Goal: Task Accomplishment & Management: Use online tool/utility

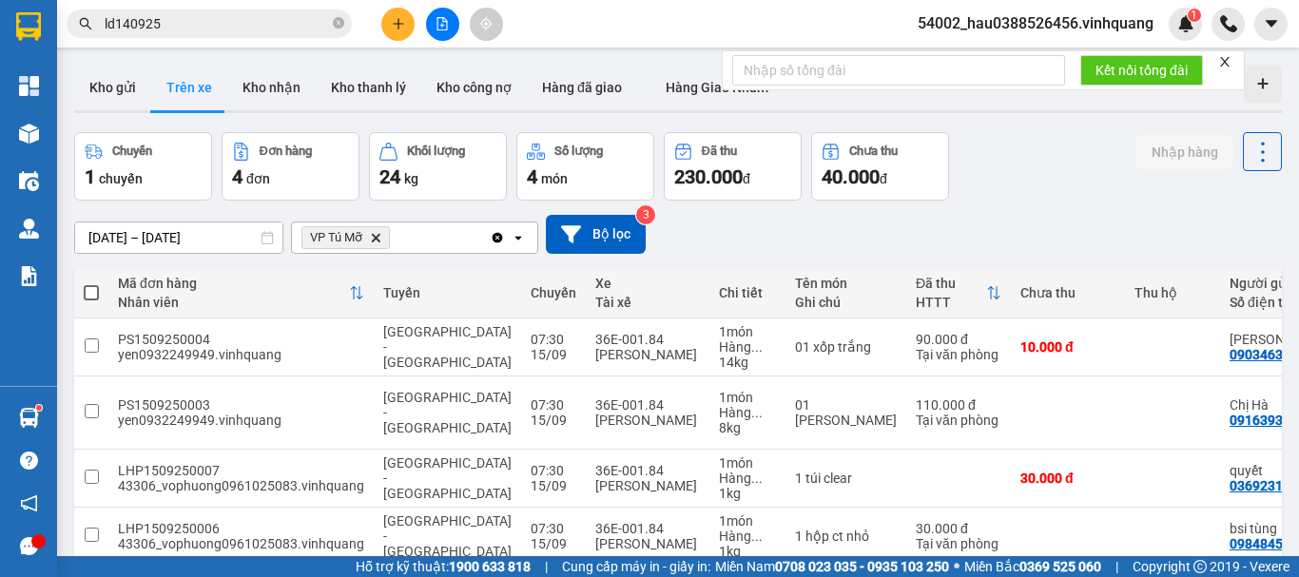
click at [377, 242] on icon "Delete" at bounding box center [375, 237] width 11 height 11
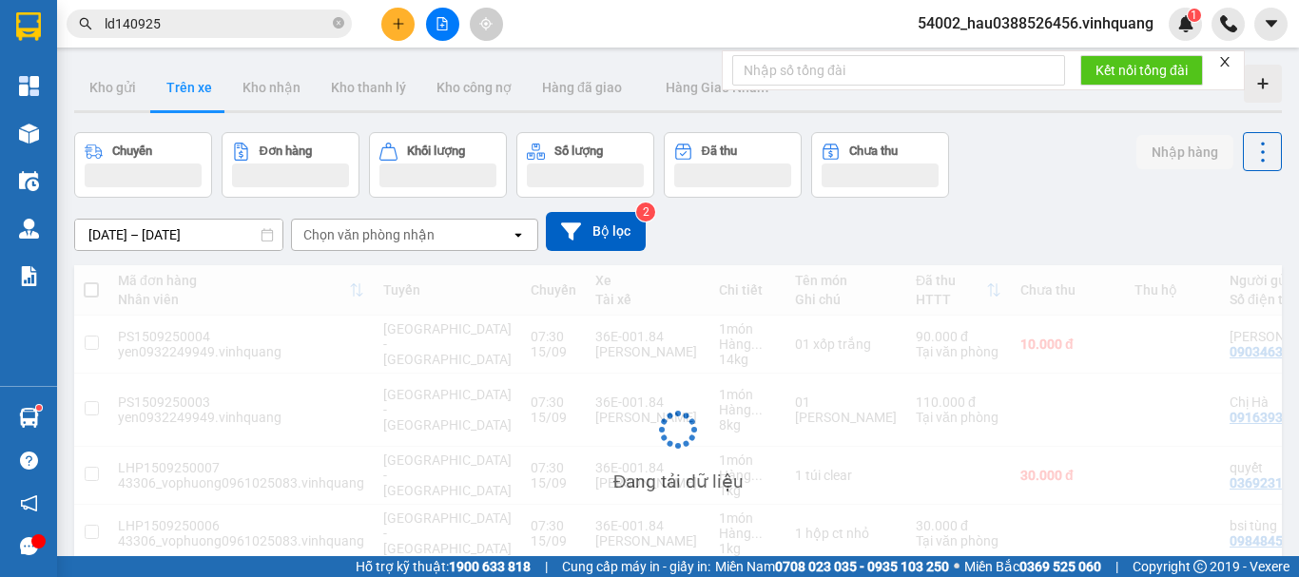
click at [377, 235] on div "Chọn văn phòng nhận" at bounding box center [368, 234] width 131 height 19
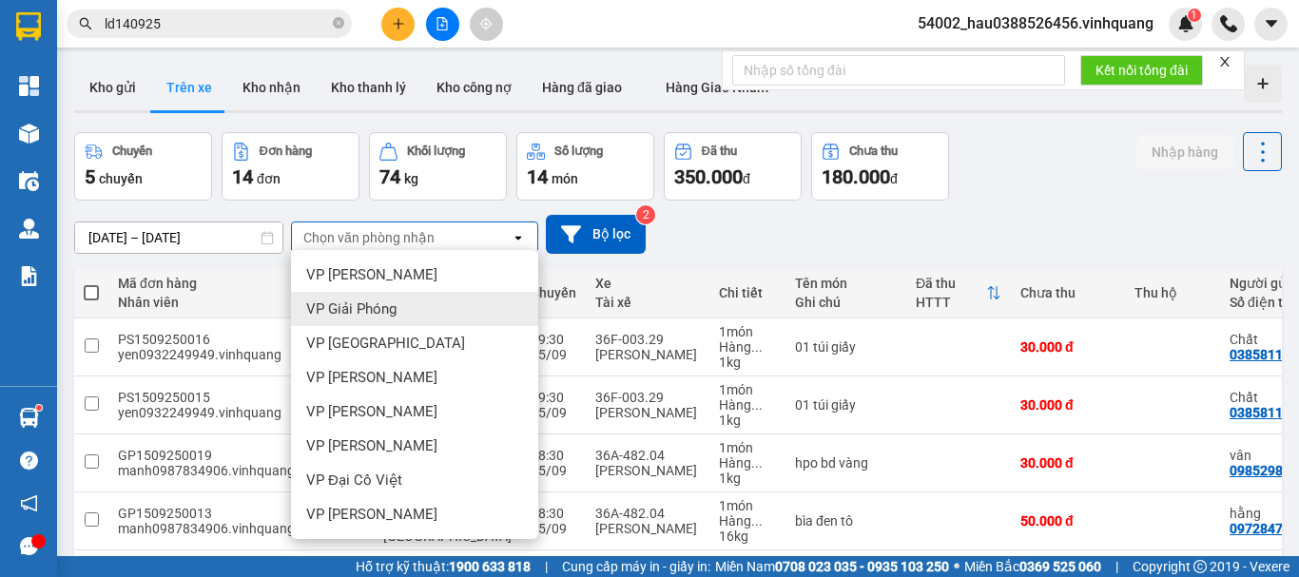
click at [389, 301] on span "VP Giải Phóng" at bounding box center [351, 309] width 90 height 19
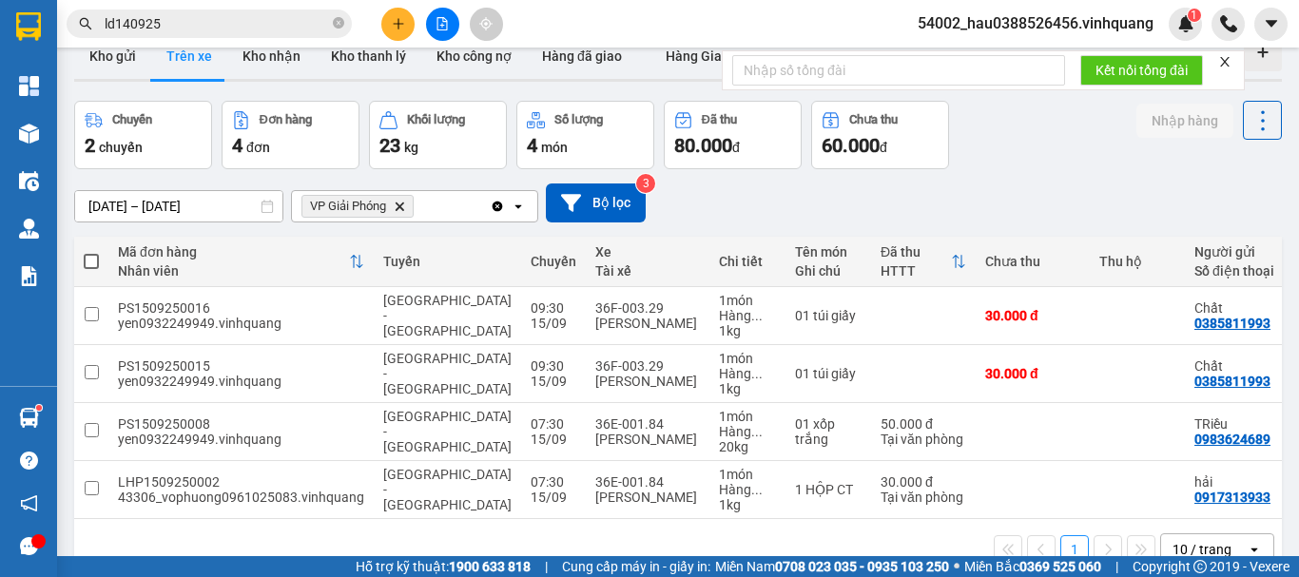
scroll to position [87, 0]
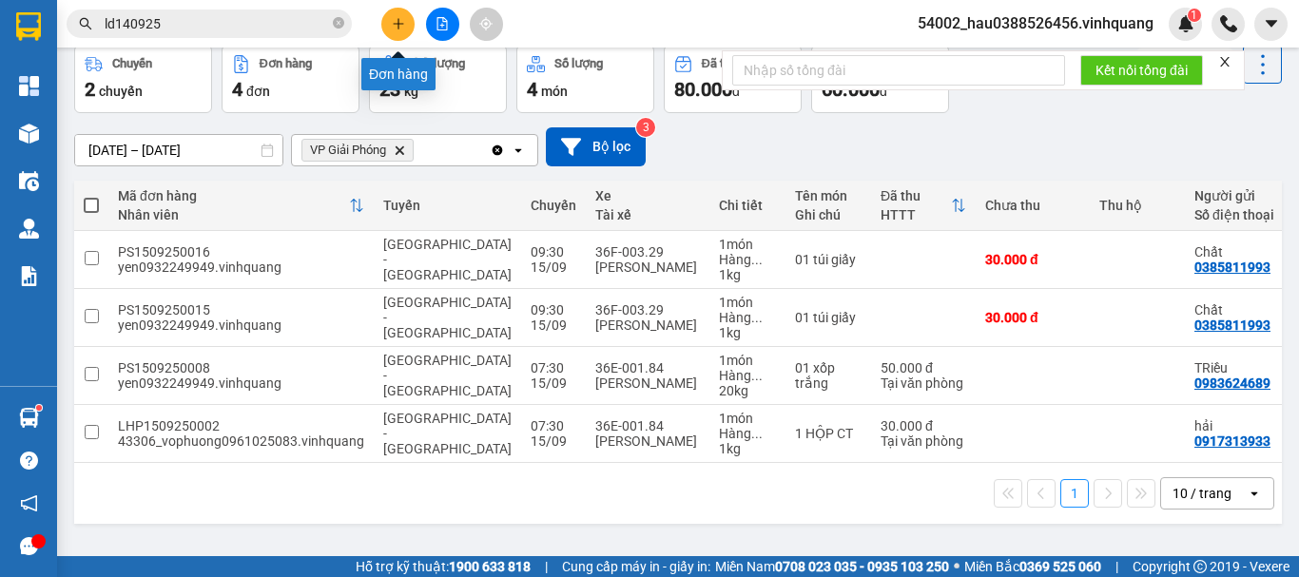
click at [397, 22] on icon "plus" at bounding box center [398, 23] width 13 height 13
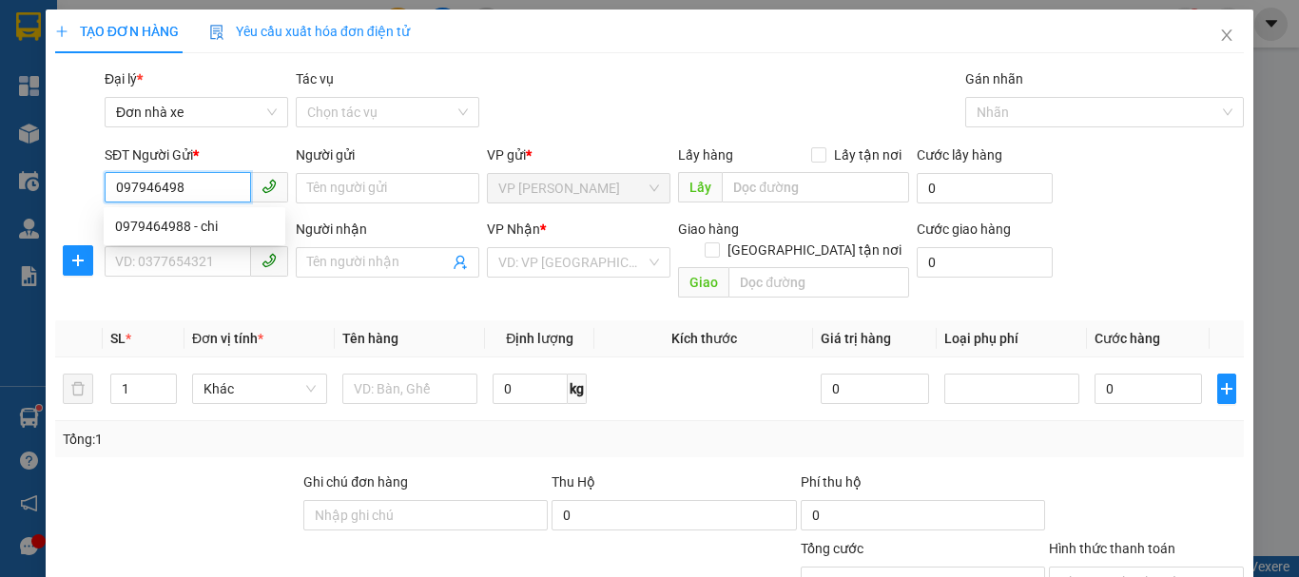
type input "0979464988"
click at [212, 219] on div "0979464988 - chi" at bounding box center [194, 226] width 159 height 21
type input "chi"
type input "0906162721"
type input "đức"
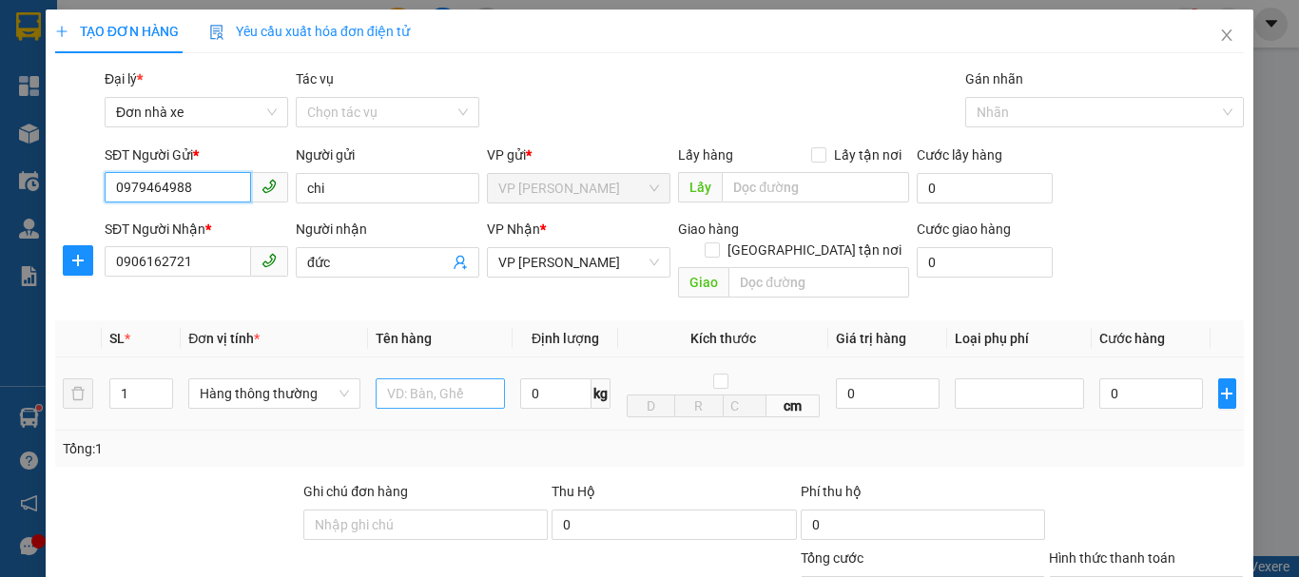
type input "0979464988"
click at [445, 381] on input "text" at bounding box center [440, 393] width 129 height 30
type input "thảm"
click at [541, 378] on input "0" at bounding box center [555, 393] width 71 height 30
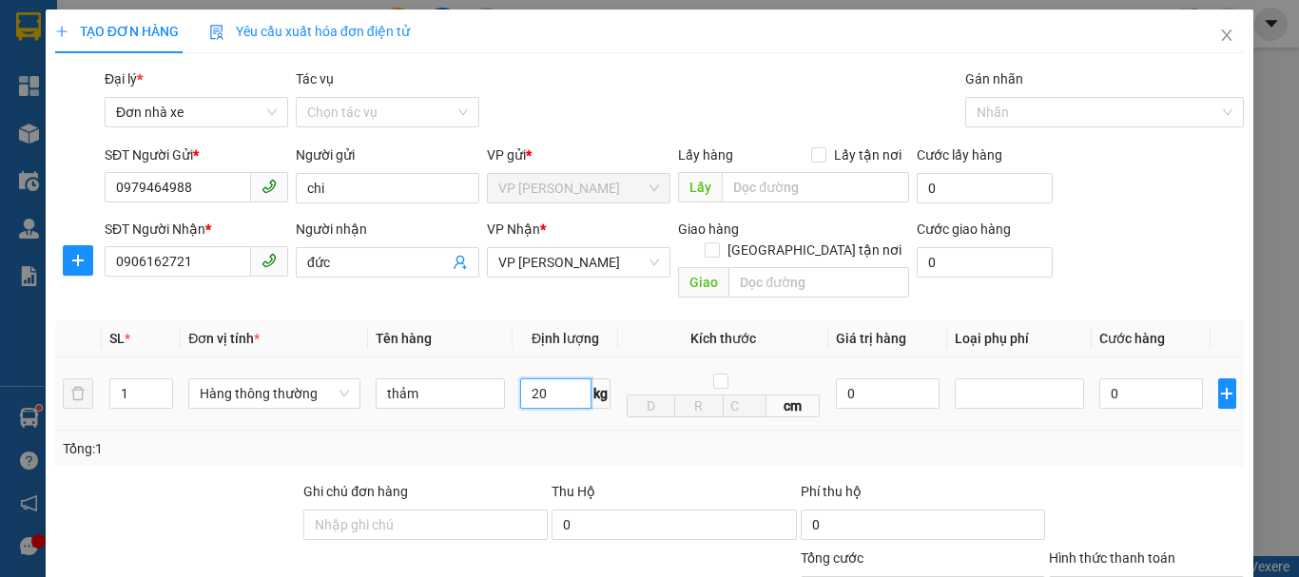
type input "20"
click at [570, 438] on div "Tổng: 1" at bounding box center [649, 448] width 1173 height 21
type input "50.000"
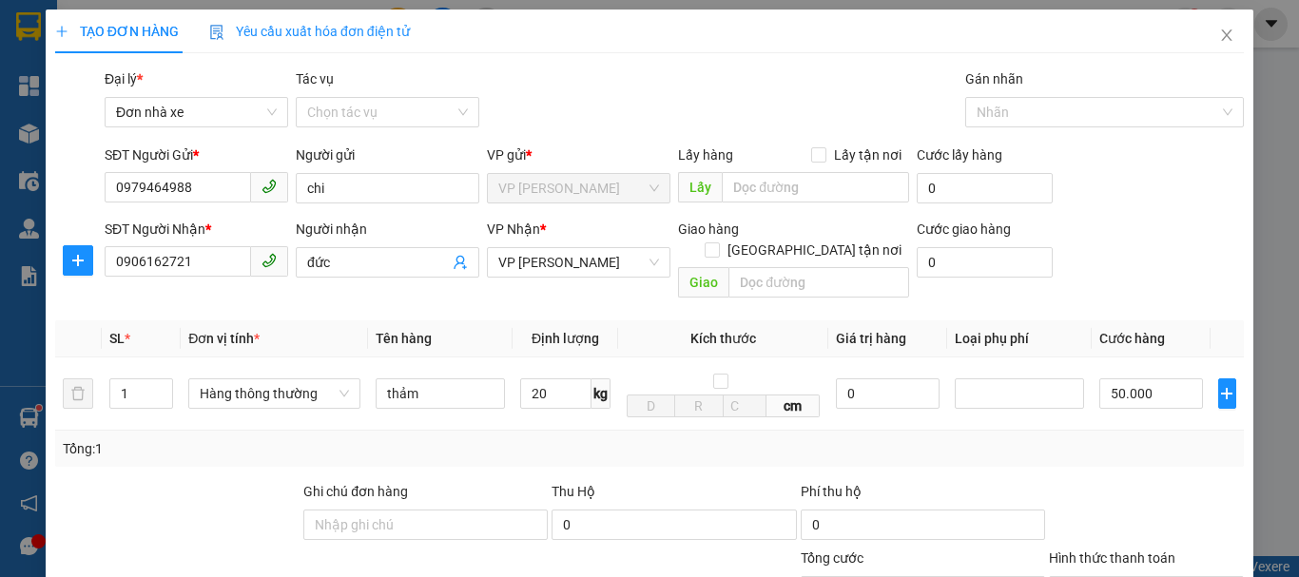
scroll to position [272, 0]
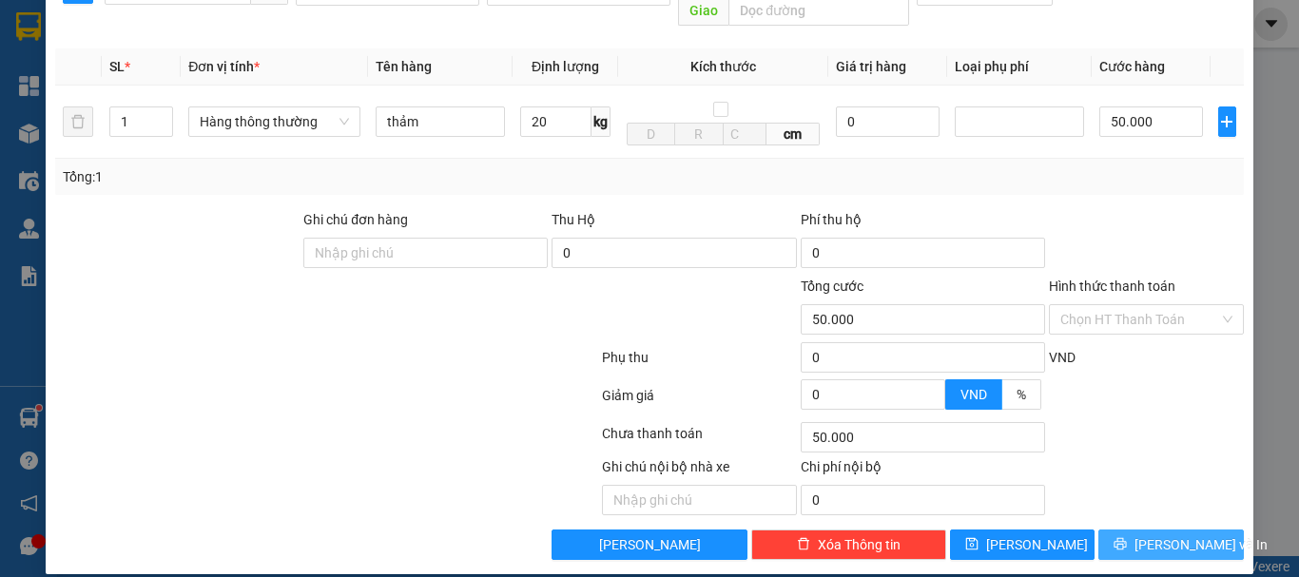
click at [1170, 534] on span "[PERSON_NAME] và In" at bounding box center [1200, 544] width 133 height 21
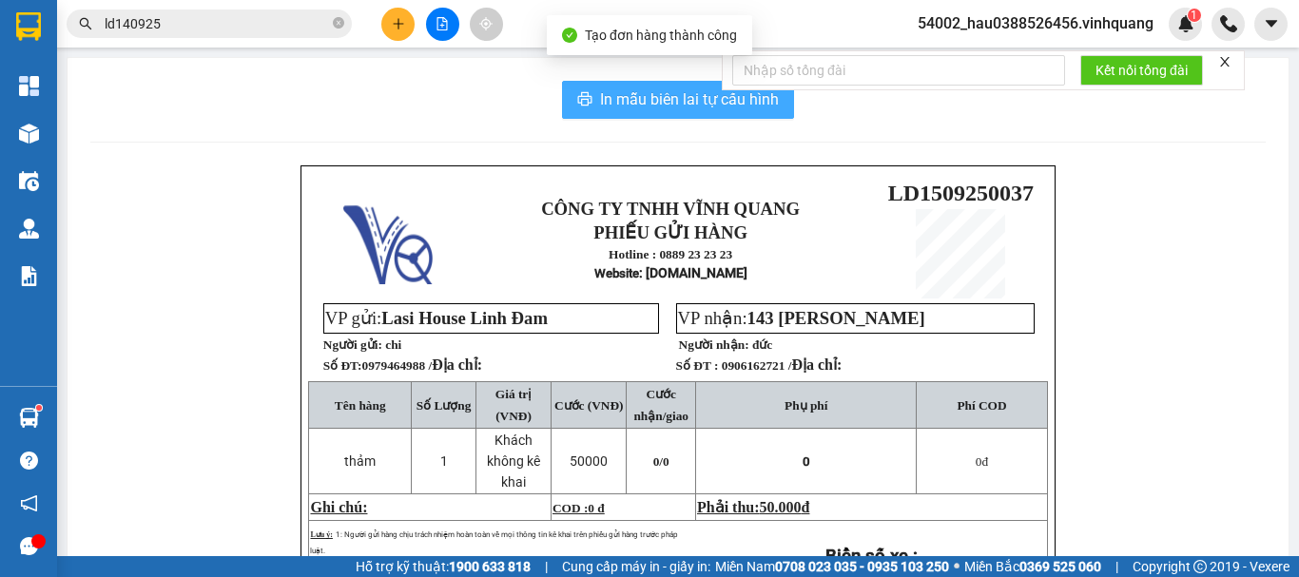
click at [645, 109] on span "In mẫu biên lai tự cấu hình" at bounding box center [689, 99] width 179 height 24
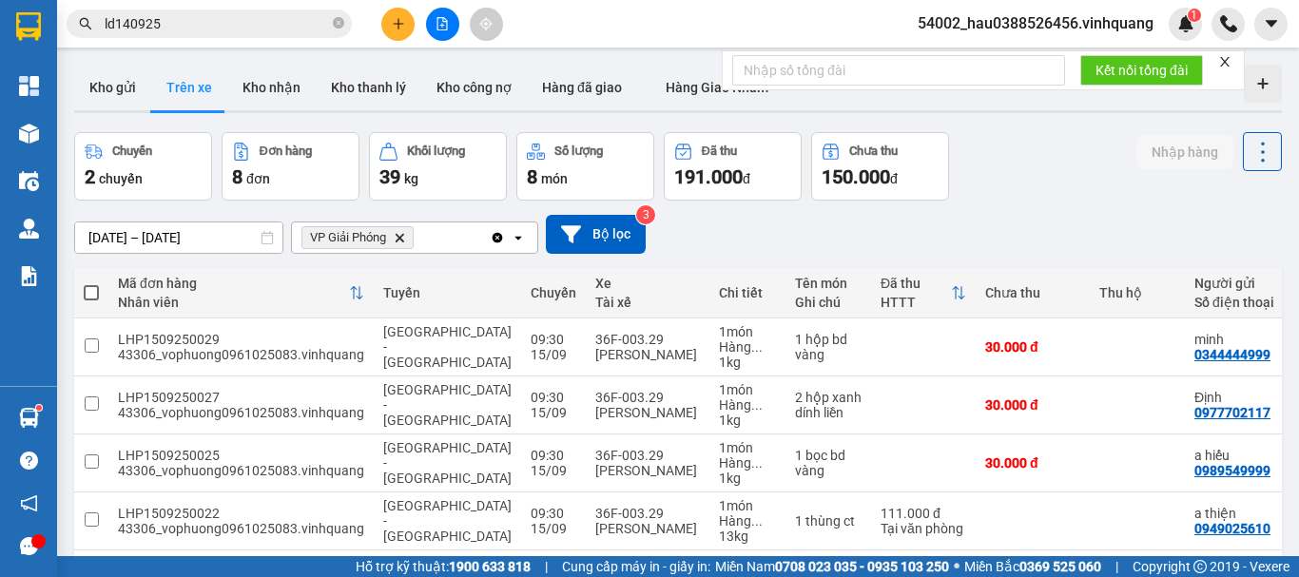
click at [403, 243] on span "VP Giải Phóng Delete" at bounding box center [357, 237] width 112 height 23
click at [401, 234] on icon "Delete" at bounding box center [399, 237] width 11 height 11
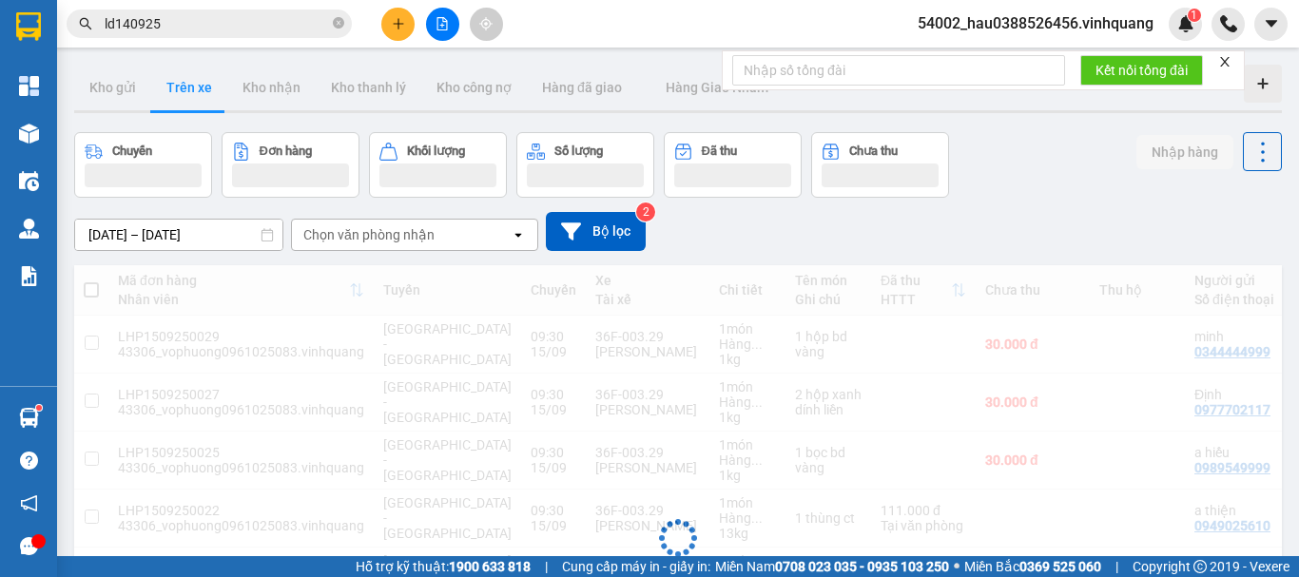
click at [411, 238] on div "Chọn văn phòng nhận" at bounding box center [368, 234] width 131 height 19
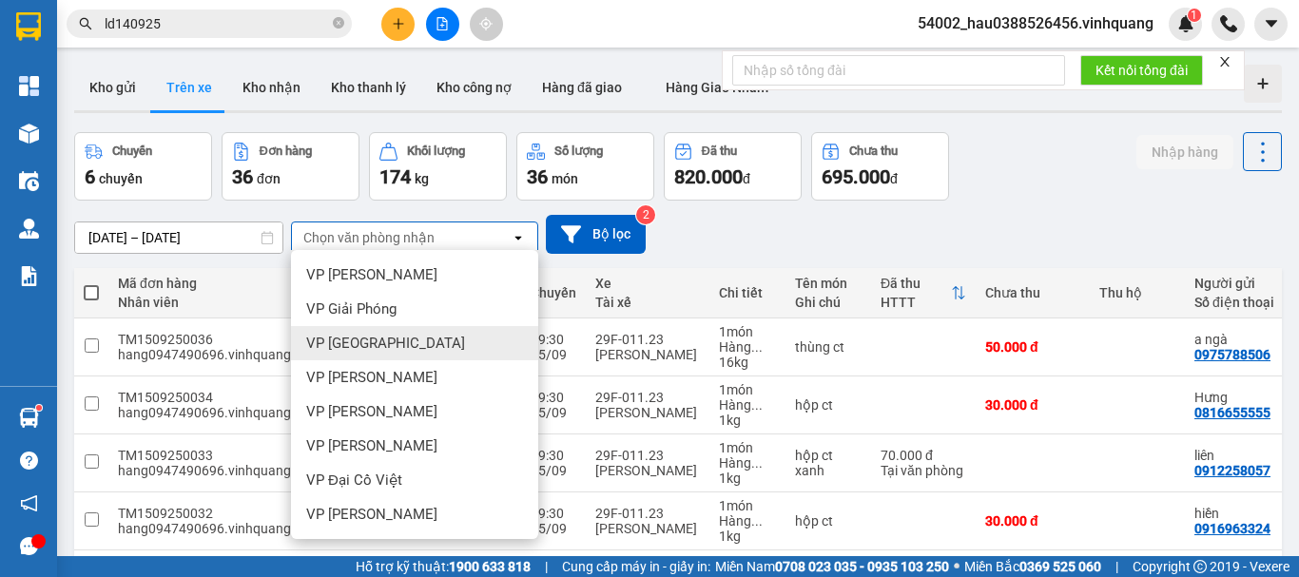
scroll to position [137, 0]
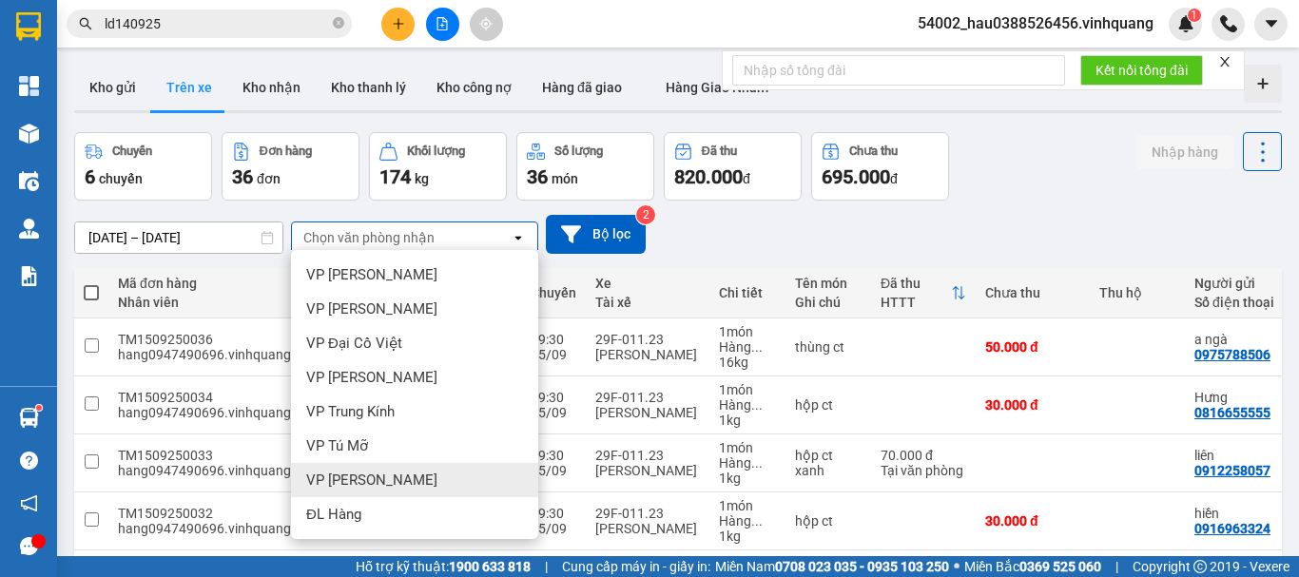
click at [351, 488] on span "VP [PERSON_NAME]" at bounding box center [371, 480] width 131 height 19
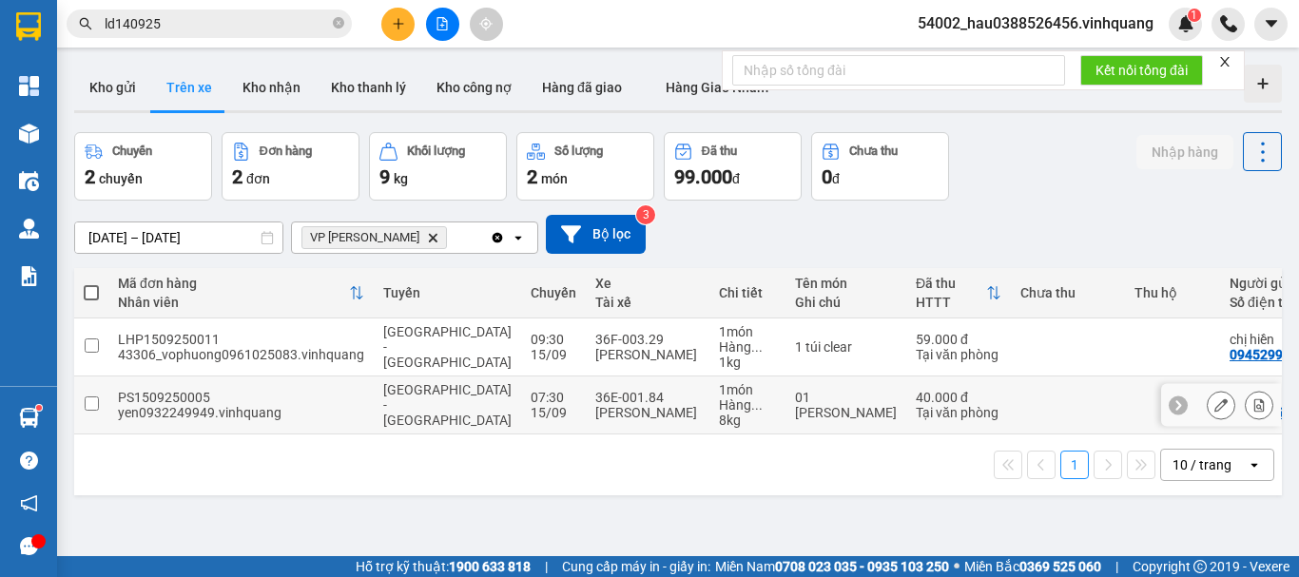
click at [92, 406] on input "checkbox" at bounding box center [92, 403] width 14 height 14
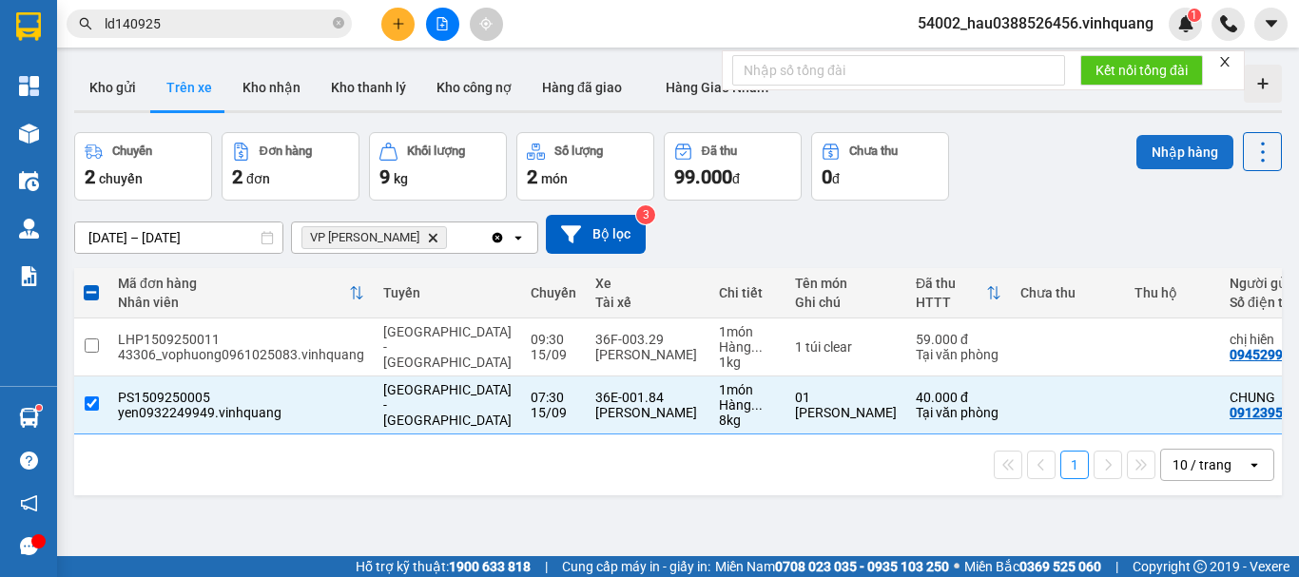
click at [1163, 141] on button "Nhập hàng" at bounding box center [1184, 152] width 97 height 34
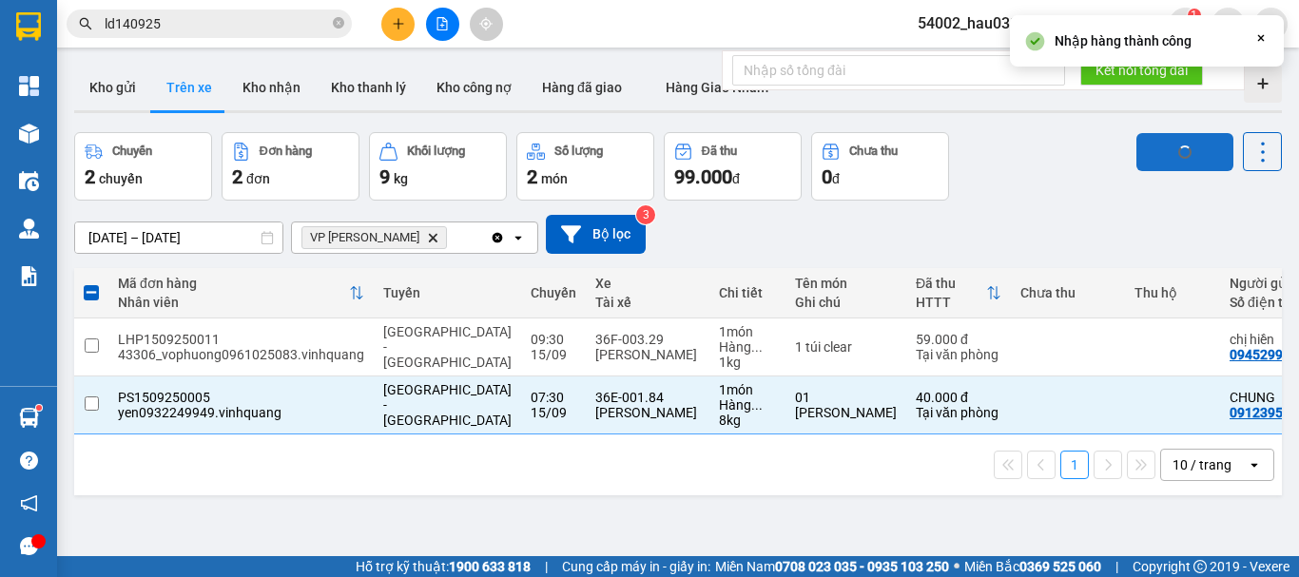
checkbox input "false"
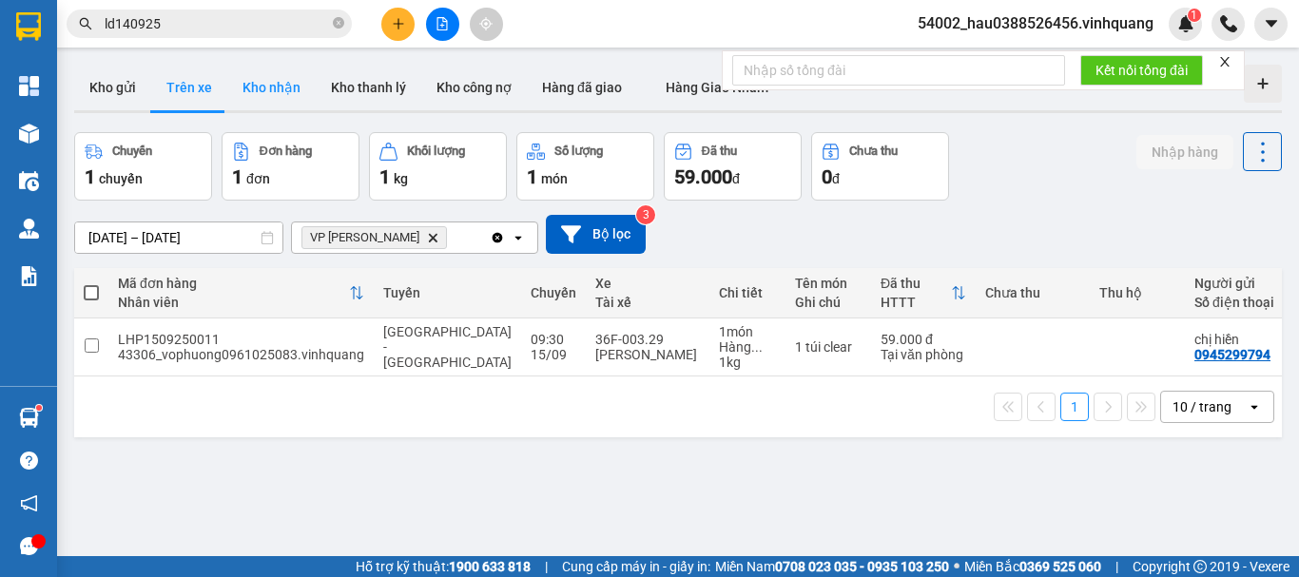
click at [280, 81] on button "Kho nhận" at bounding box center [271, 88] width 88 height 46
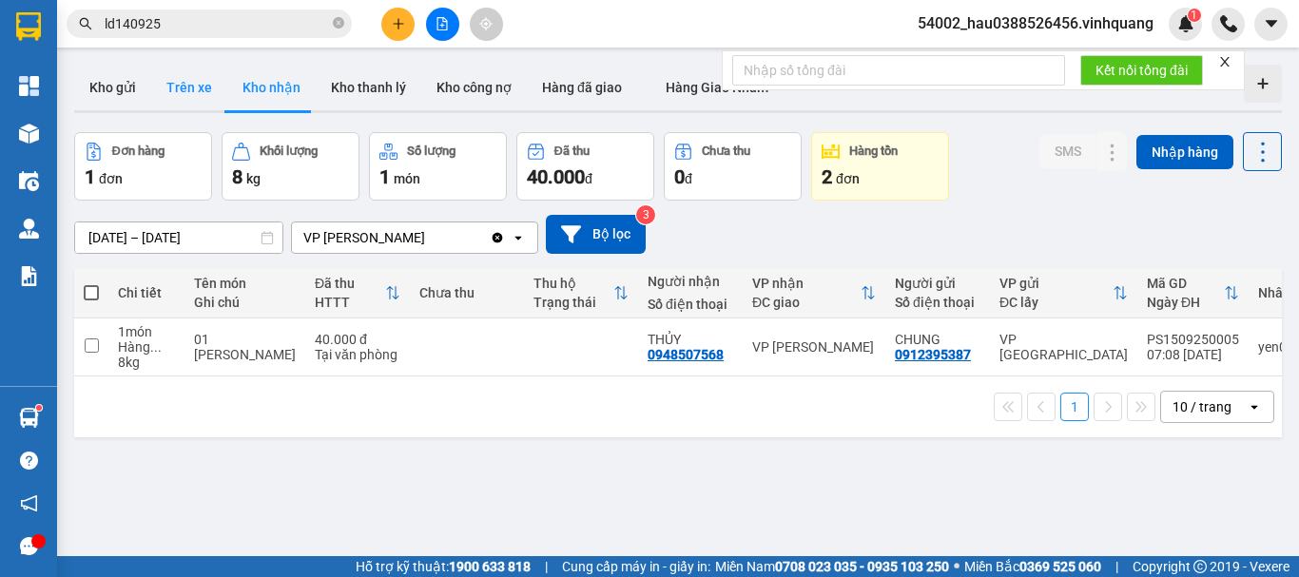
click at [189, 88] on button "Trên xe" at bounding box center [189, 88] width 76 height 46
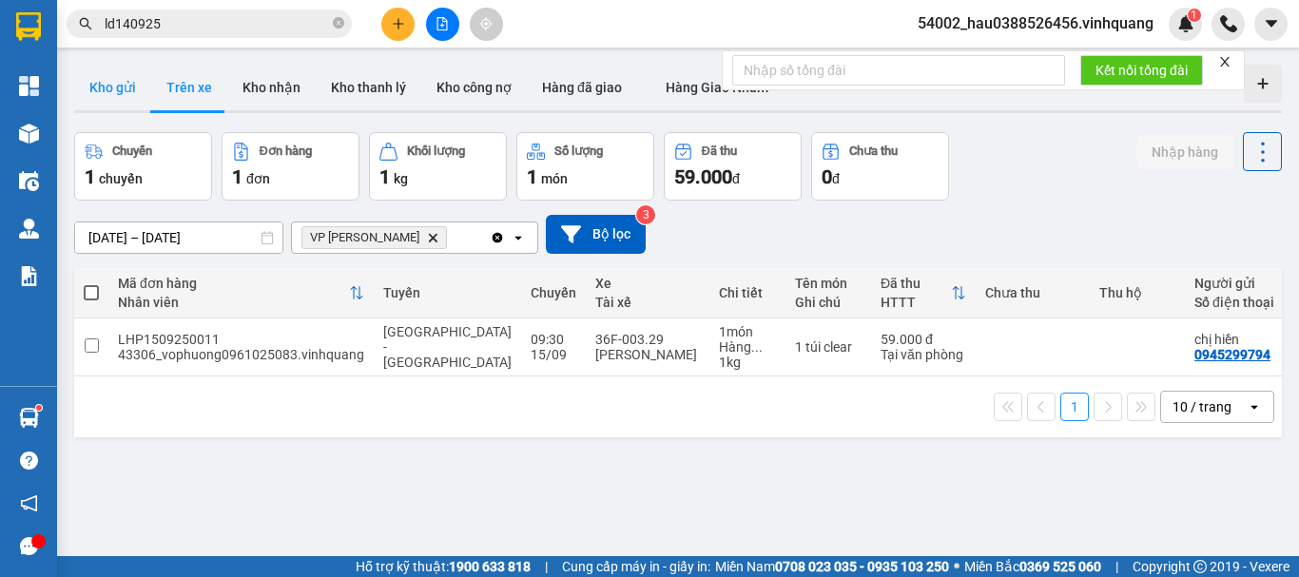
click at [115, 85] on button "Kho gửi" at bounding box center [112, 88] width 77 height 46
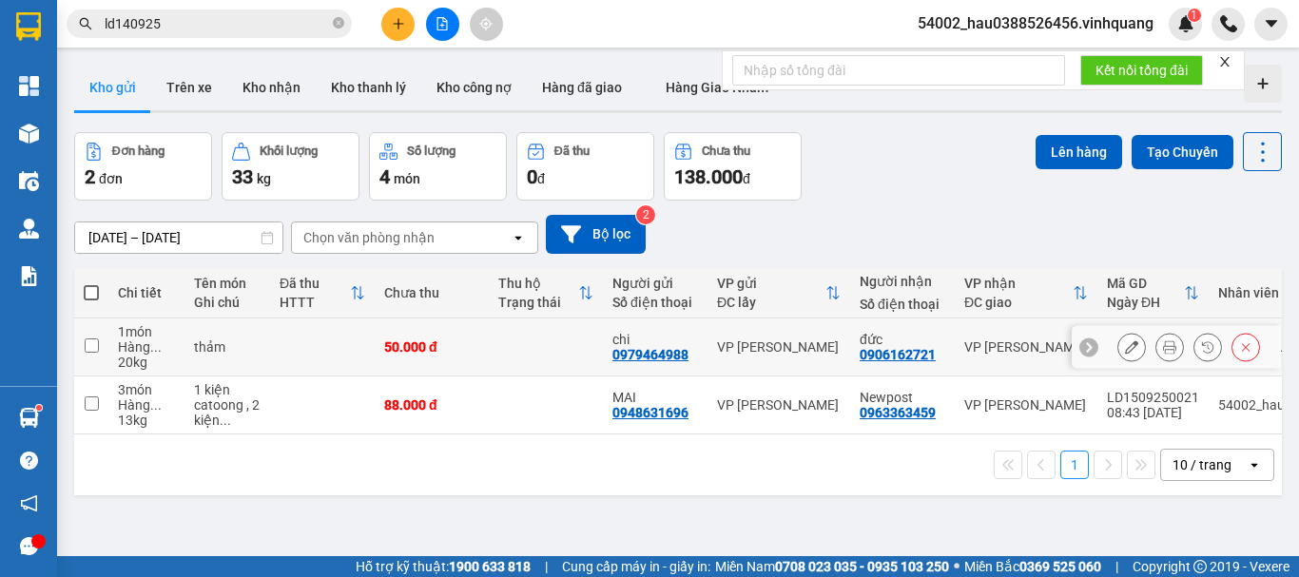
drag, startPoint x: 91, startPoint y: 343, endPoint x: 92, endPoint y: 387, distance: 43.7
click at [92, 346] on input "checkbox" at bounding box center [92, 345] width 14 height 14
checkbox input "true"
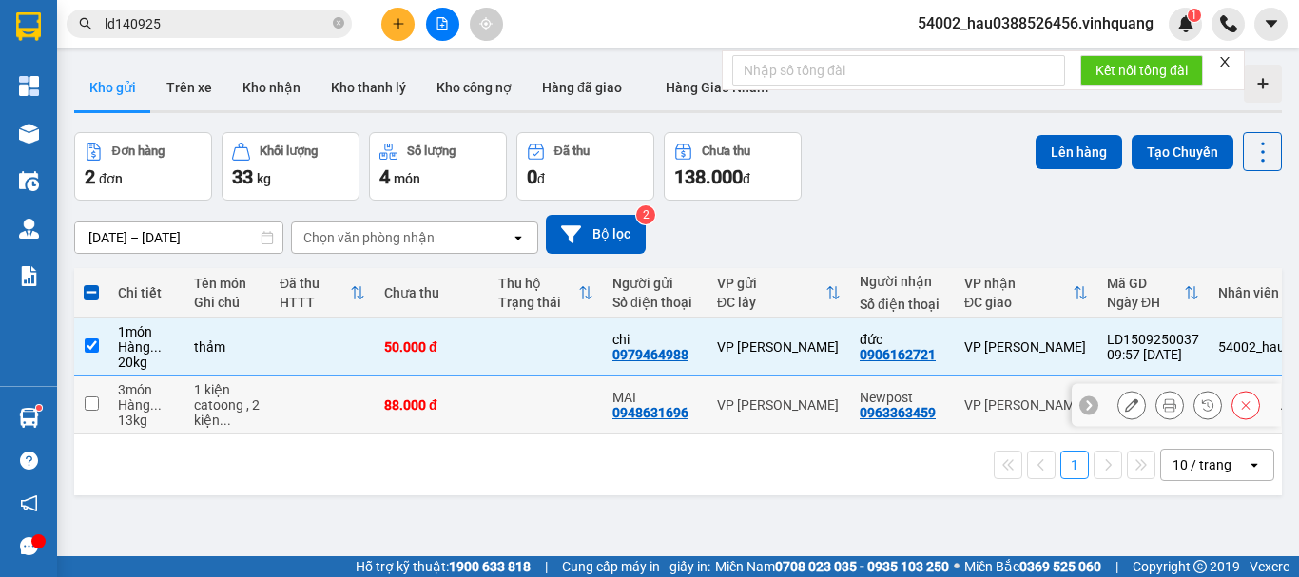
click at [89, 400] on input "checkbox" at bounding box center [92, 403] width 14 height 14
checkbox input "true"
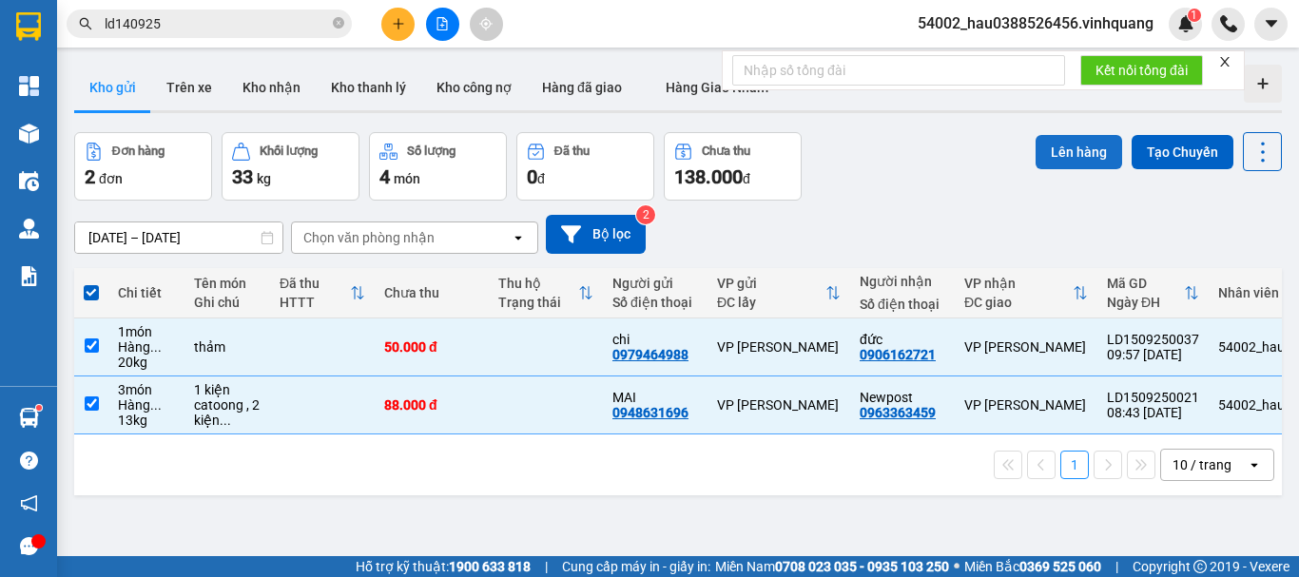
click at [1080, 155] on button "Lên hàng" at bounding box center [1078, 152] width 87 height 34
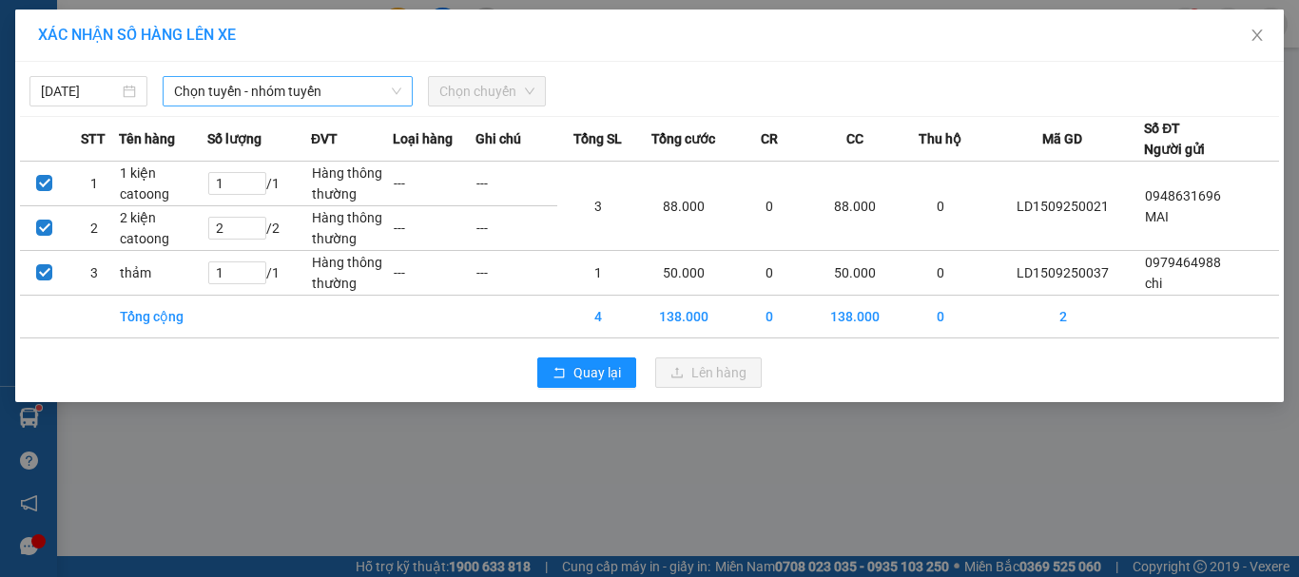
click at [298, 93] on span "Chọn tuyến - nhóm tuyến" at bounding box center [287, 91] width 227 height 29
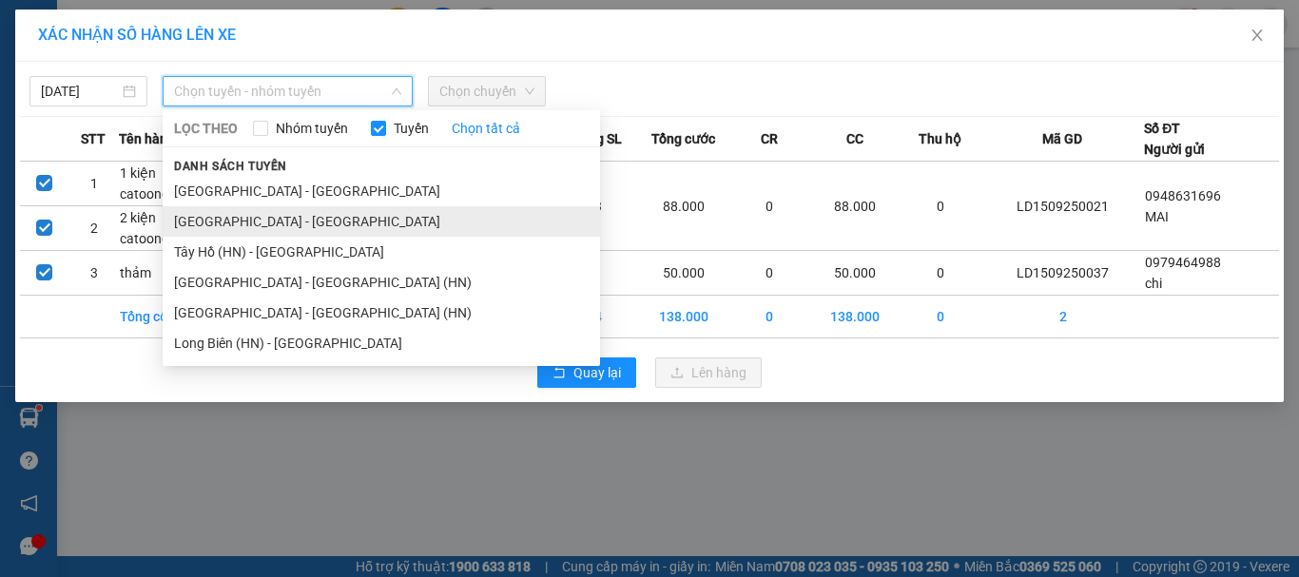
click at [288, 226] on li "[GEOGRAPHIC_DATA] - [GEOGRAPHIC_DATA]" at bounding box center [381, 221] width 437 height 30
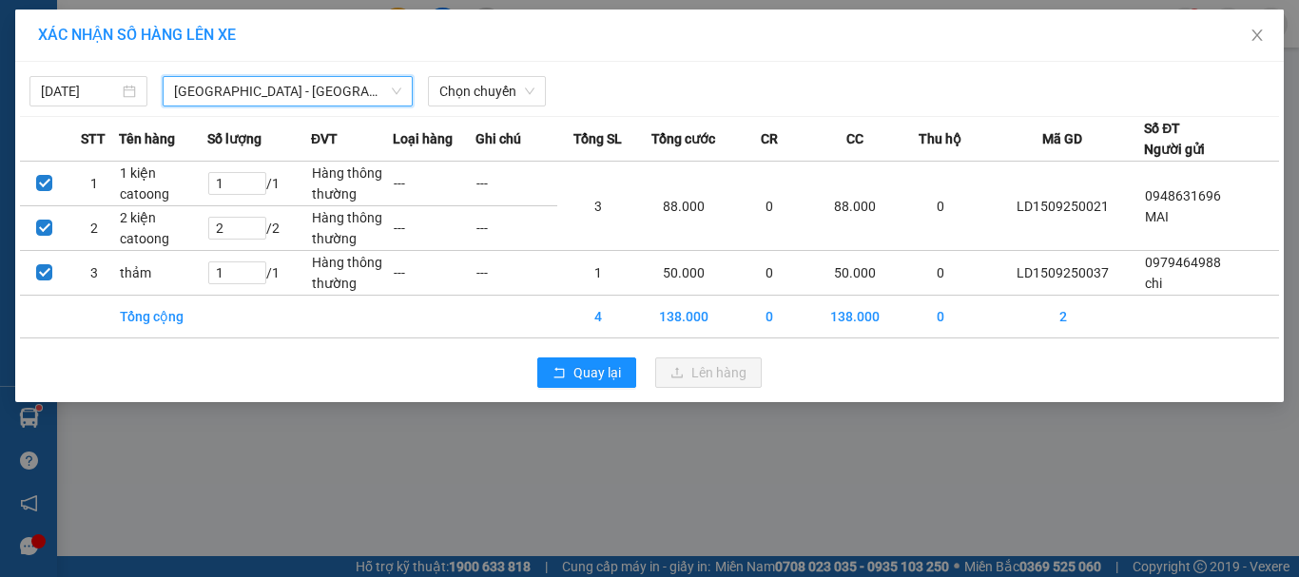
click at [355, 97] on span "[GEOGRAPHIC_DATA] - [GEOGRAPHIC_DATA]" at bounding box center [287, 91] width 227 height 29
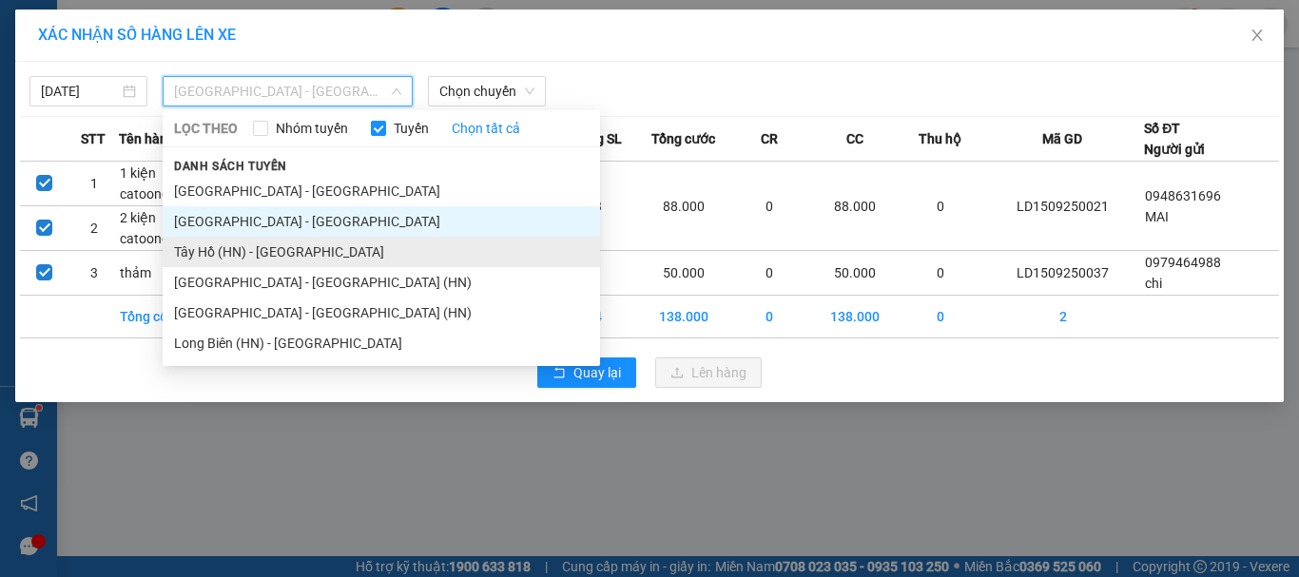
click at [315, 251] on li "Tây Hồ (HN) - [GEOGRAPHIC_DATA]" at bounding box center [381, 252] width 437 height 30
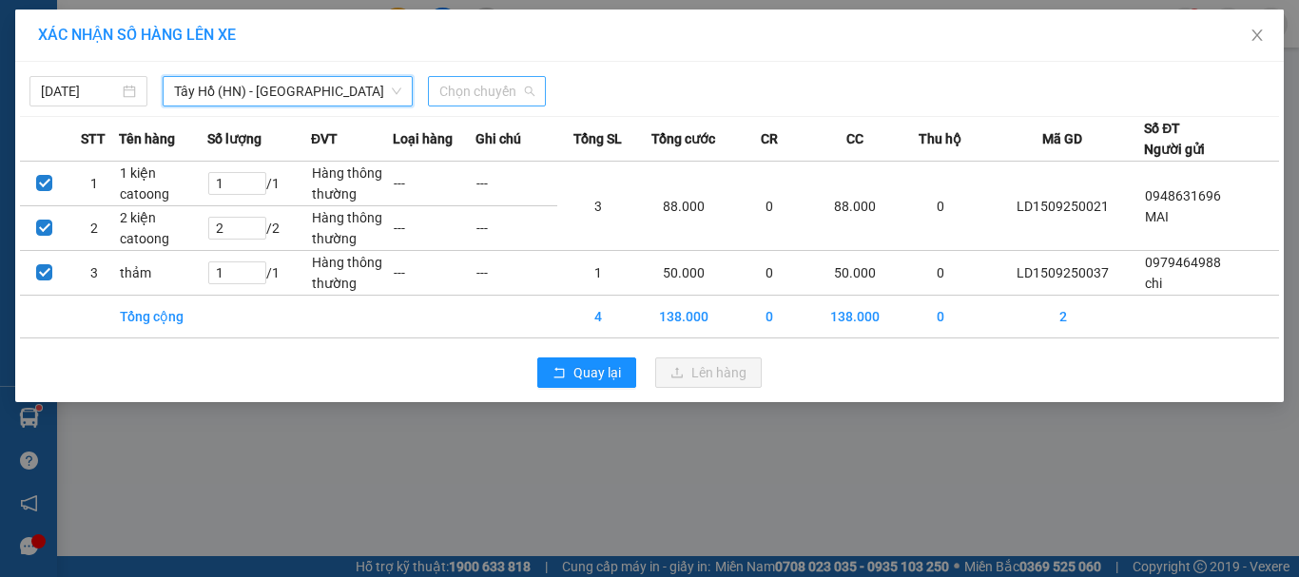
click at [484, 96] on span "Chọn chuyến" at bounding box center [486, 91] width 95 height 29
click at [798, 66] on div "[DATE] [GEOGRAPHIC_DATA] (HN) - [GEOGRAPHIC_DATA] LỌC THEO Nhóm tuyến Tuyến Chọ…" at bounding box center [649, 232] width 1268 height 340
click at [1260, 34] on icon "close" at bounding box center [1256, 35] width 15 height 15
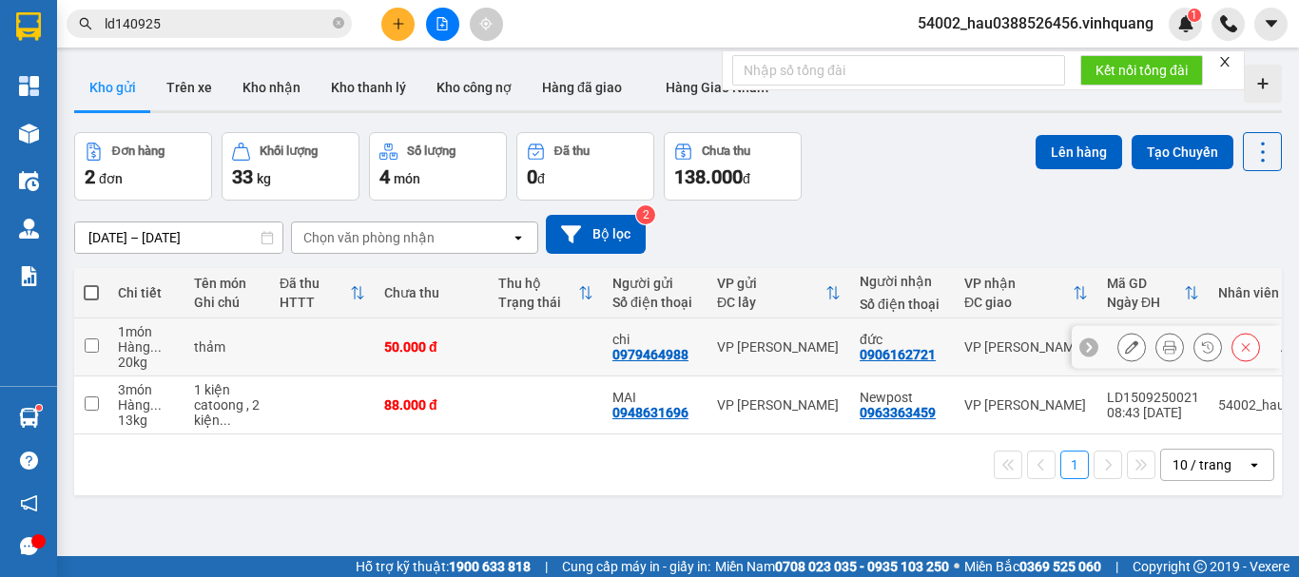
click at [87, 344] on input "checkbox" at bounding box center [92, 345] width 14 height 14
checkbox input "true"
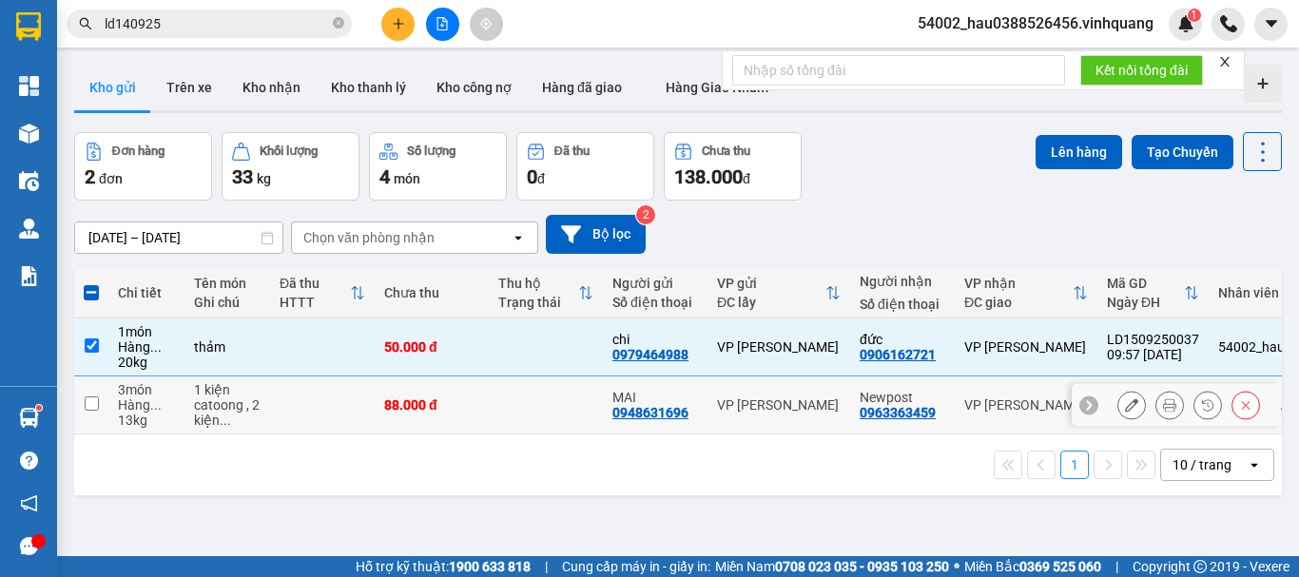
click at [102, 413] on td at bounding box center [91, 406] width 34 height 58
checkbox input "true"
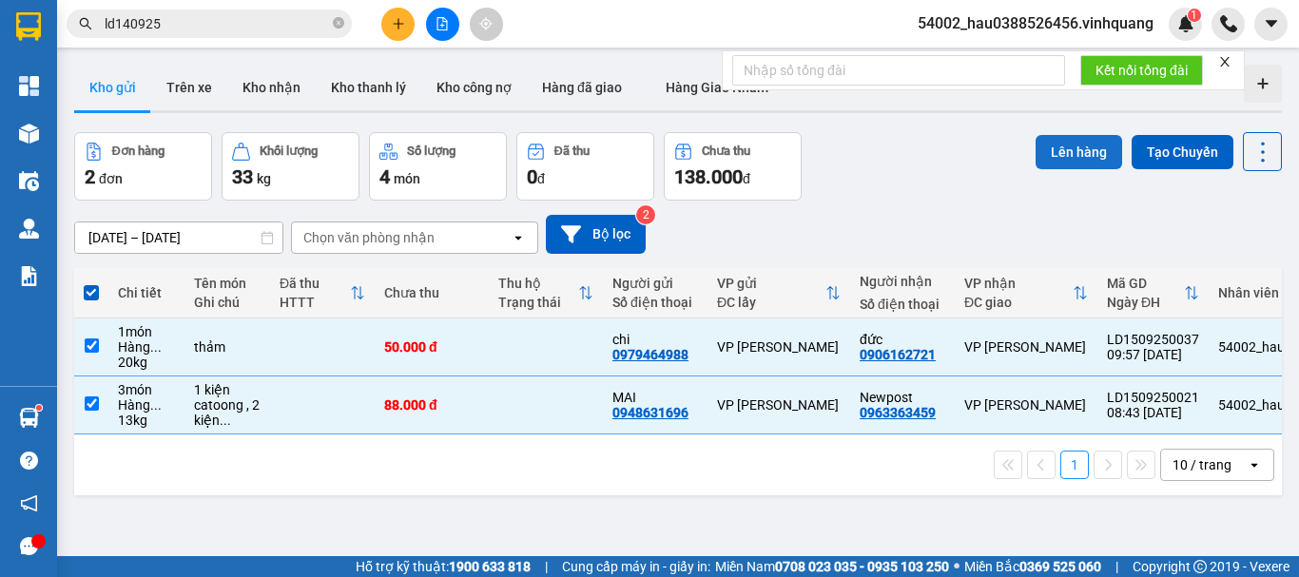
click at [1067, 151] on button "Lên hàng" at bounding box center [1078, 152] width 87 height 34
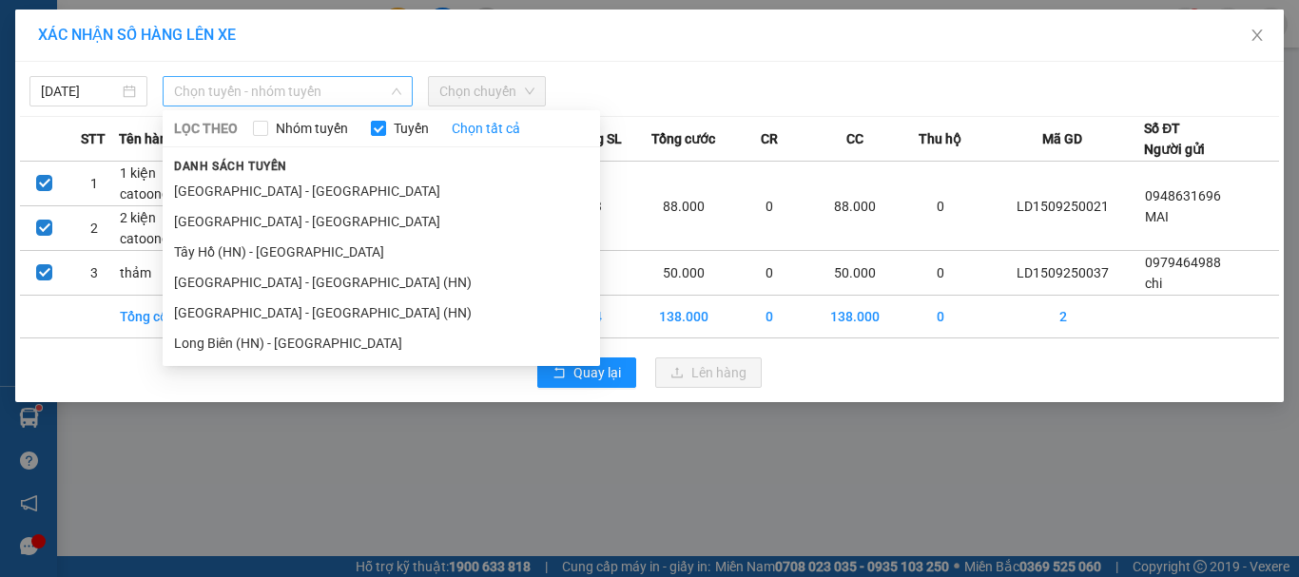
click at [264, 97] on span "Chọn tuyến - nhóm tuyến" at bounding box center [287, 91] width 227 height 29
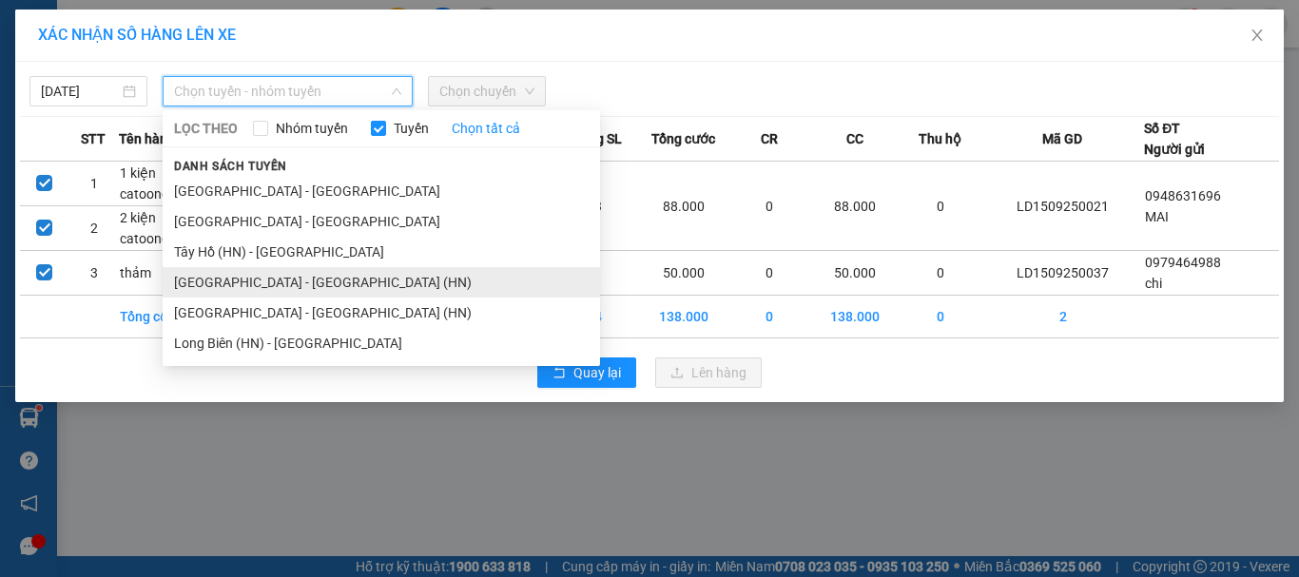
click at [303, 273] on li "[GEOGRAPHIC_DATA] - [GEOGRAPHIC_DATA] (HN)" at bounding box center [381, 282] width 437 height 30
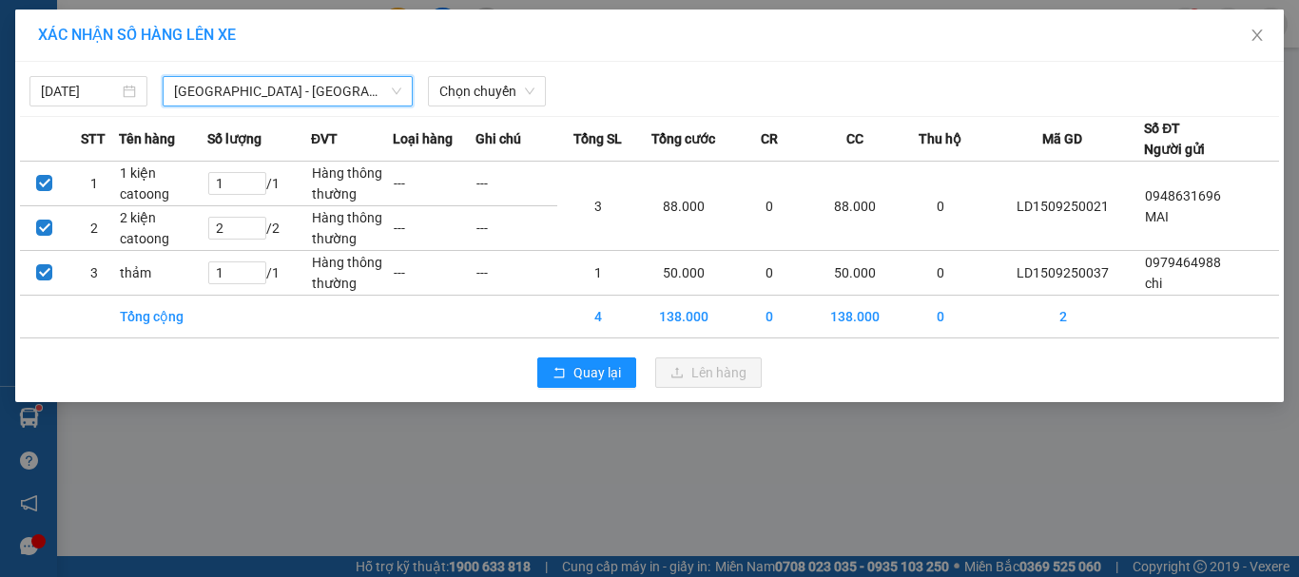
click at [300, 87] on span "[GEOGRAPHIC_DATA] - [GEOGRAPHIC_DATA] (HN)" at bounding box center [287, 91] width 227 height 29
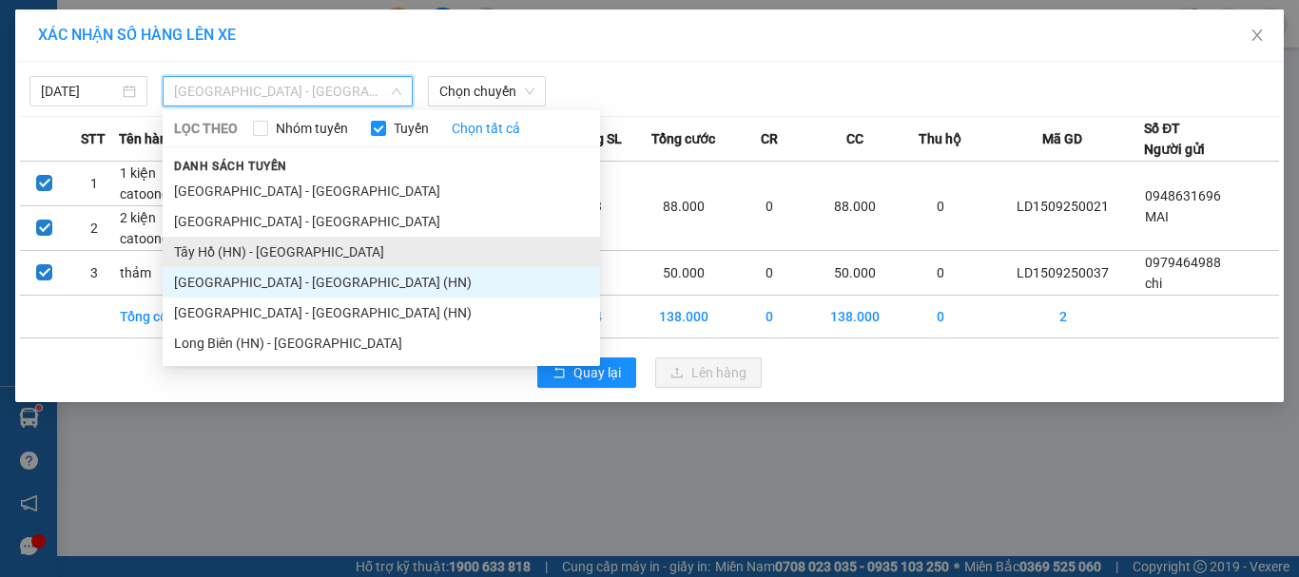
click at [284, 259] on li "Tây Hồ (HN) - [GEOGRAPHIC_DATA]" at bounding box center [381, 252] width 437 height 30
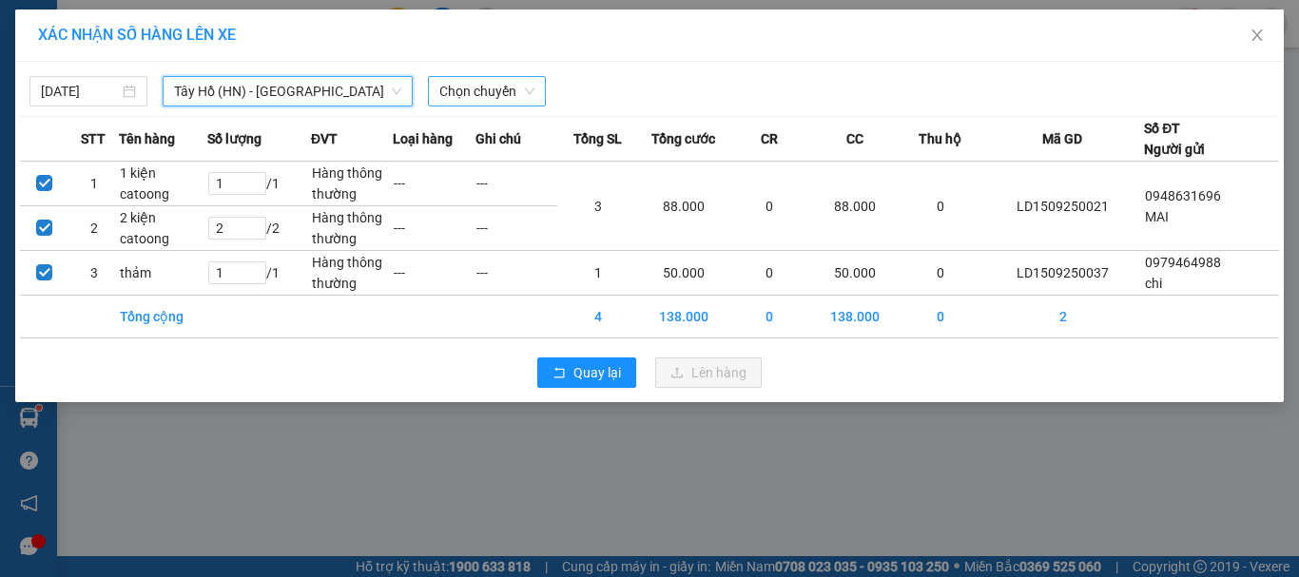
click at [483, 91] on span "Chọn chuyến" at bounding box center [486, 91] width 95 height 29
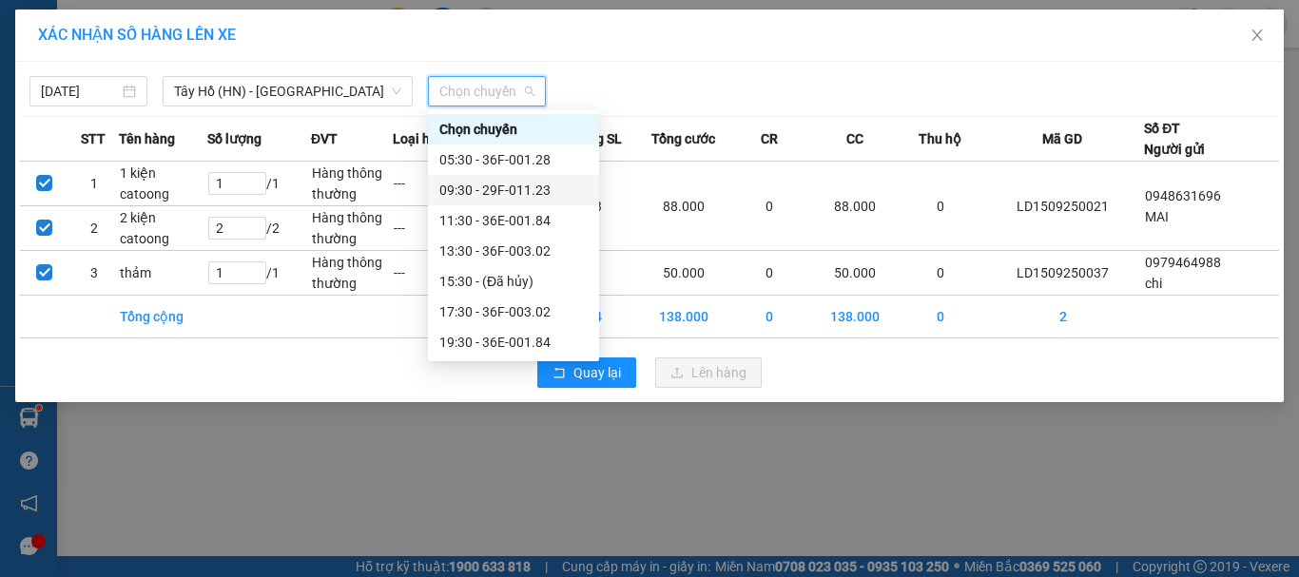
click at [507, 190] on div "09:30 - 29F-011.23" at bounding box center [513, 190] width 148 height 21
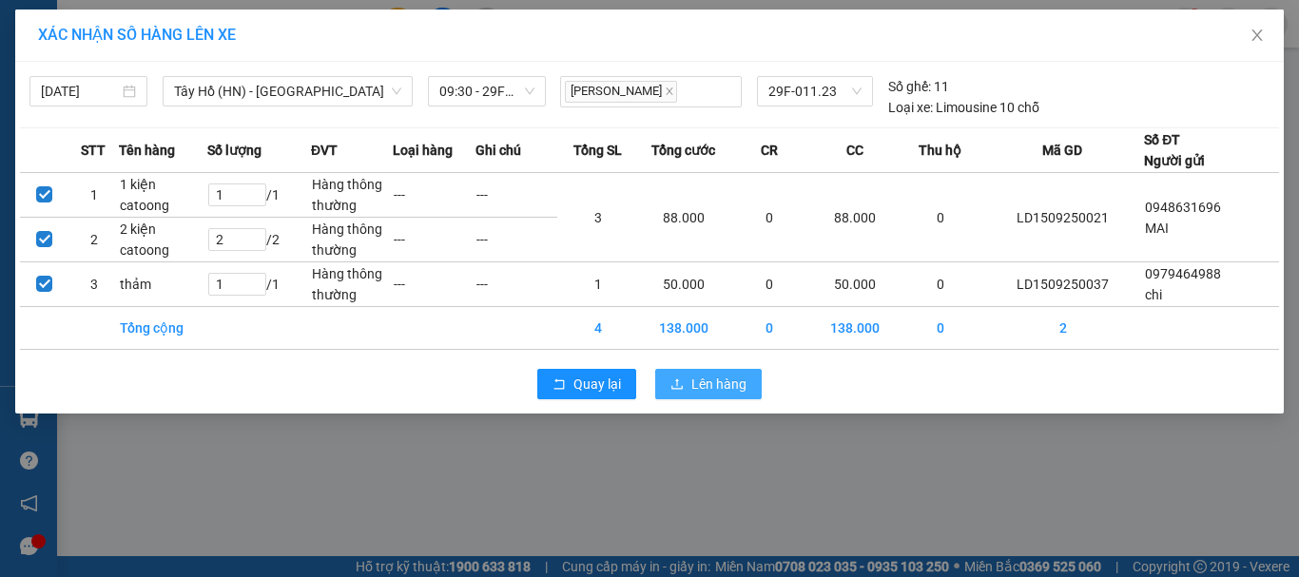
click at [724, 387] on span "Lên hàng" at bounding box center [718, 384] width 55 height 21
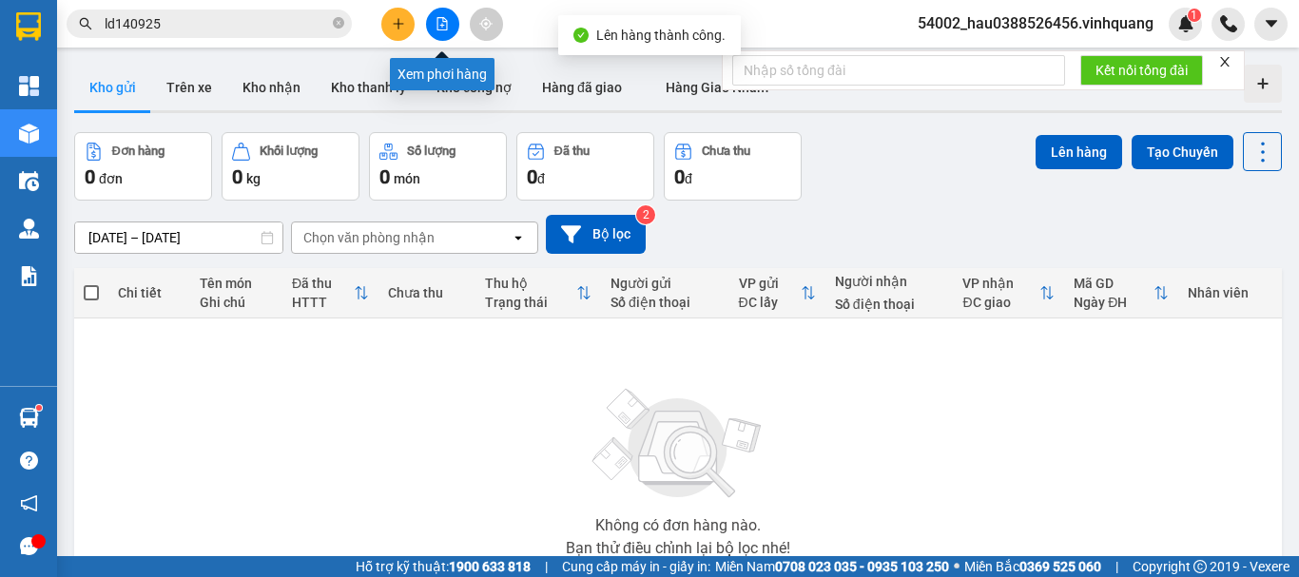
click at [436, 30] on button at bounding box center [442, 24] width 33 height 33
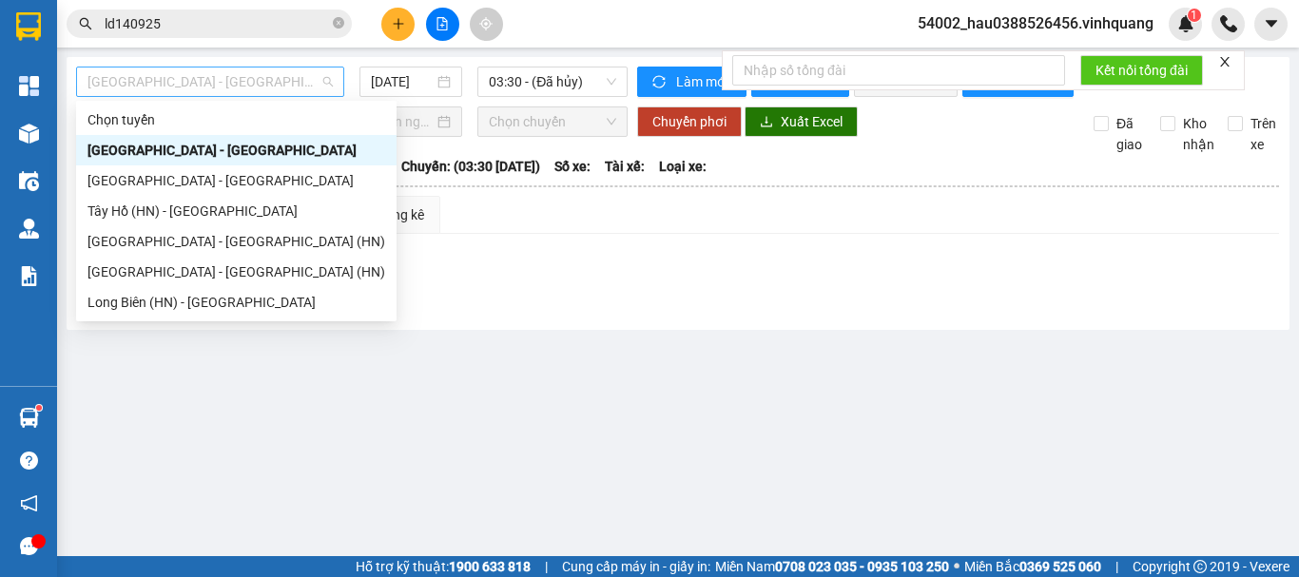
click at [223, 86] on span "[GEOGRAPHIC_DATA] - [GEOGRAPHIC_DATA]" at bounding box center [209, 82] width 245 height 29
click at [200, 208] on div "Tây Hồ (HN) - [GEOGRAPHIC_DATA]" at bounding box center [236, 211] width 298 height 21
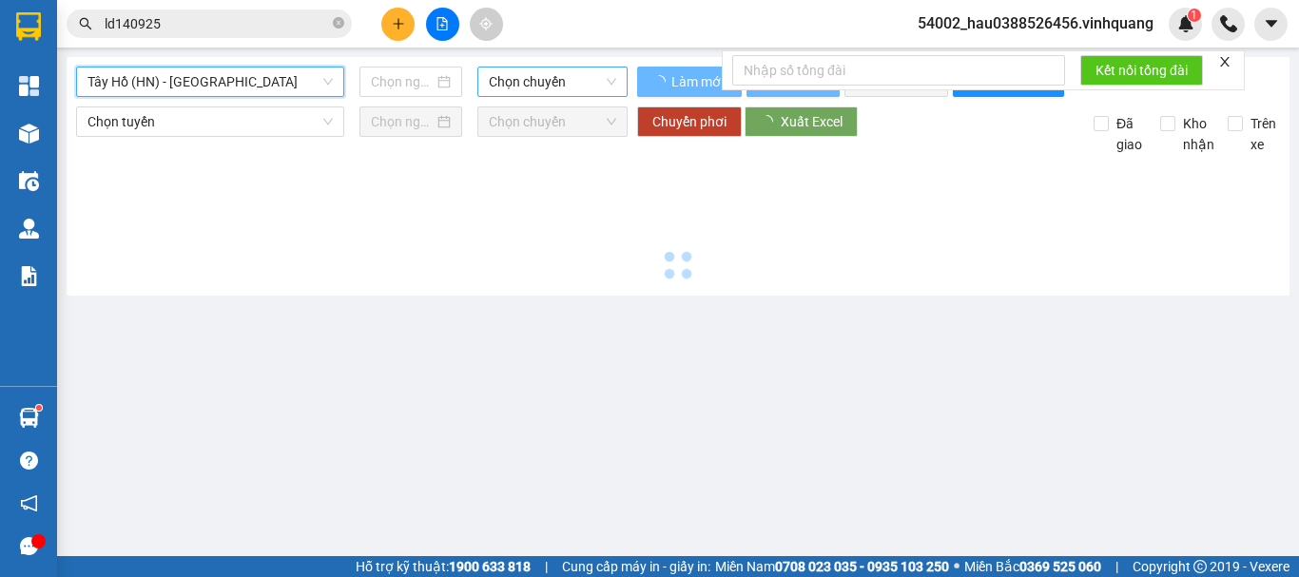
type input "[DATE]"
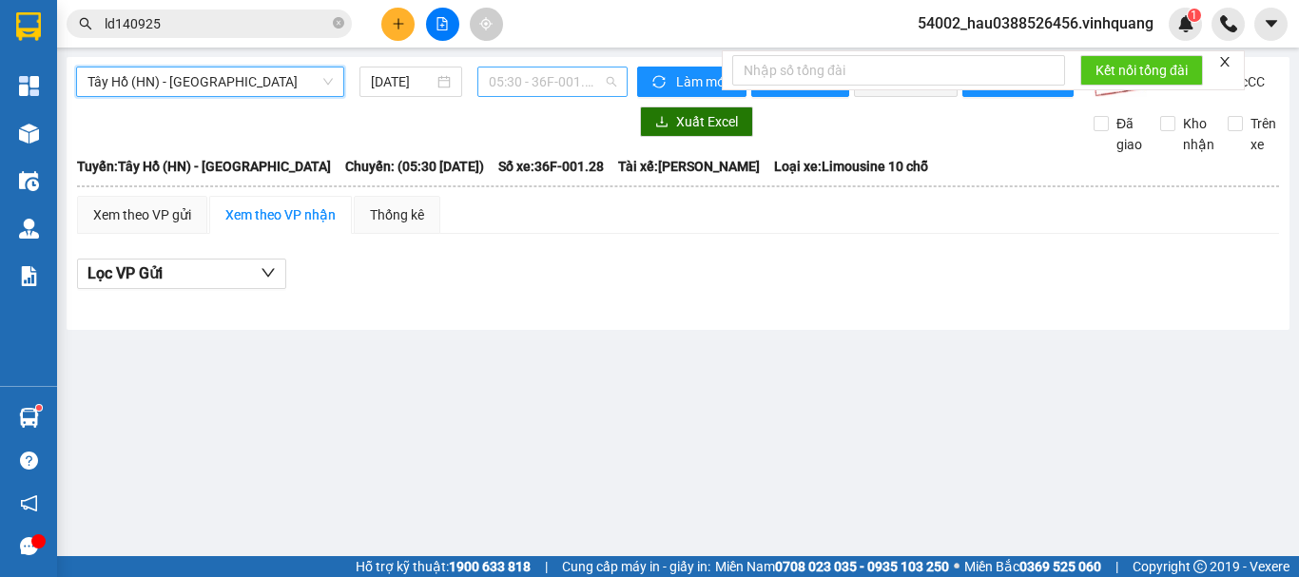
click at [607, 85] on span "05:30 - 36F-001.28" at bounding box center [552, 82] width 127 height 29
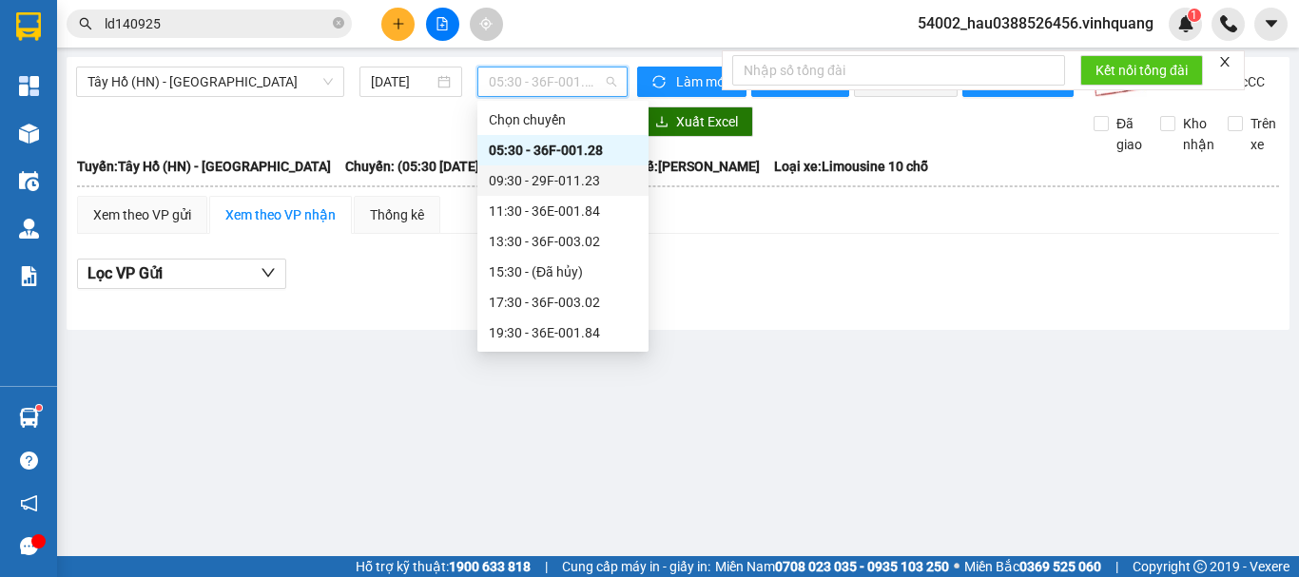
click at [571, 186] on div "09:30 - 29F-011.23" at bounding box center [563, 180] width 148 height 21
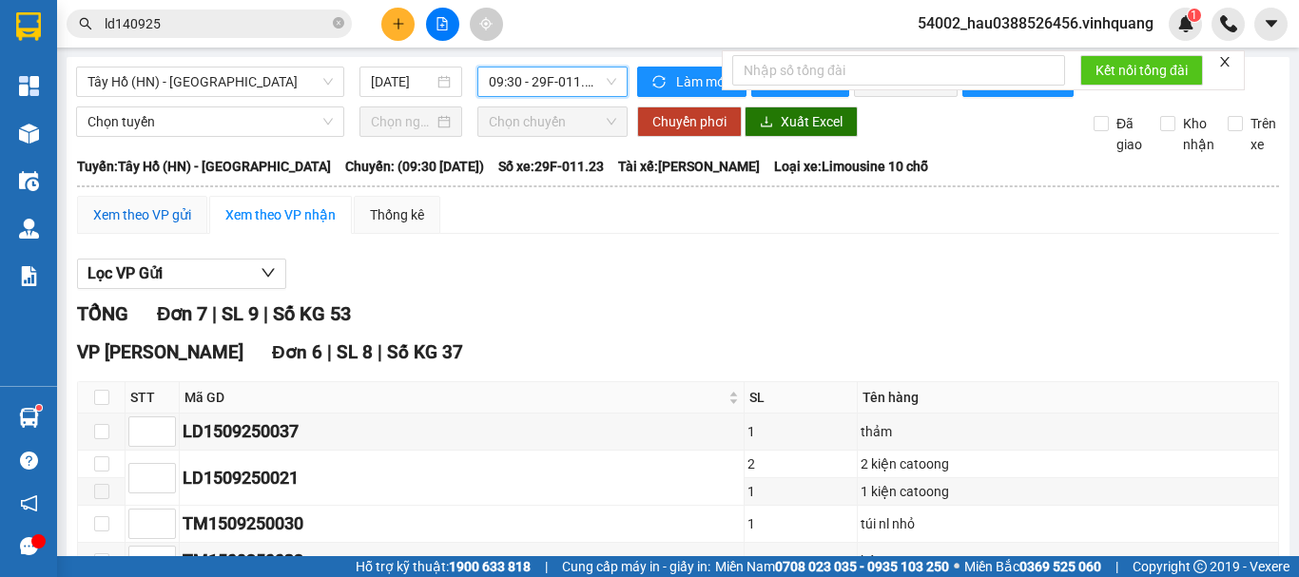
click at [130, 225] on div "Xem theo VP gửi" at bounding box center [142, 214] width 98 height 21
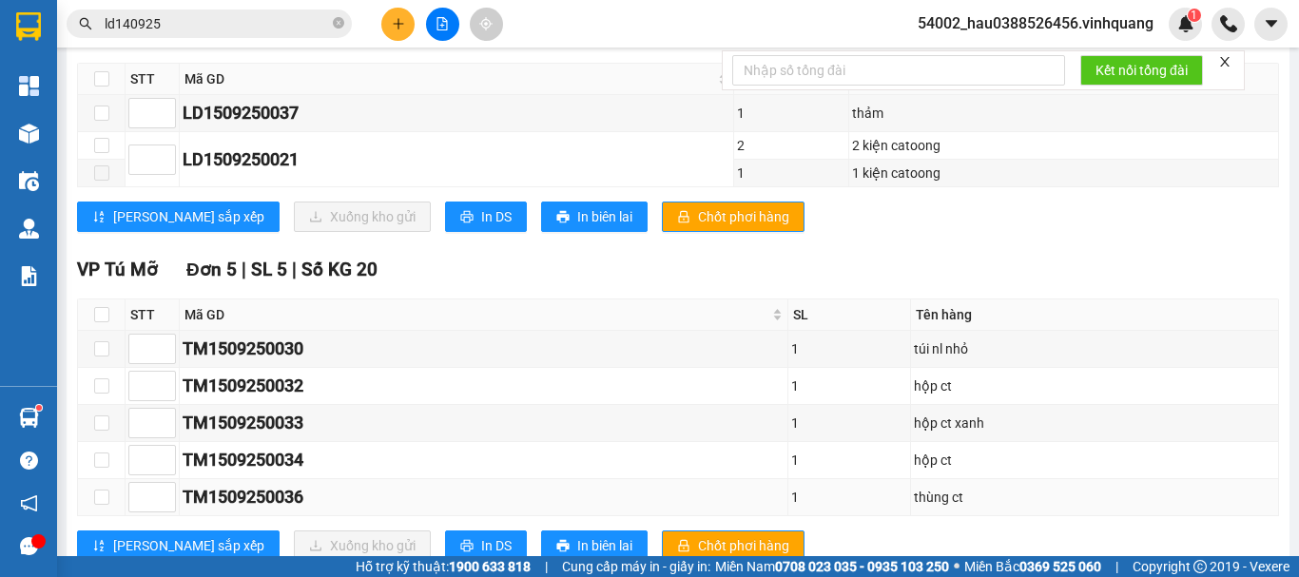
scroll to position [355, 0]
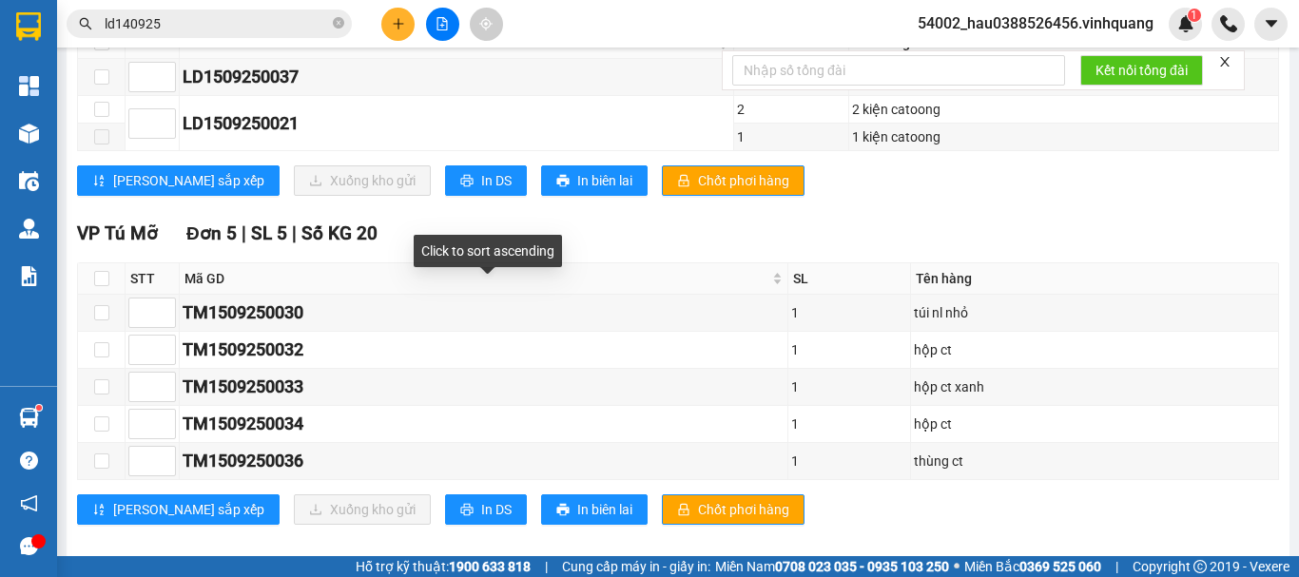
click at [619, 248] on div "VP Tú Mỡ Đơn 5 | SL 5 | Số KG 20" at bounding box center [678, 234] width 1202 height 29
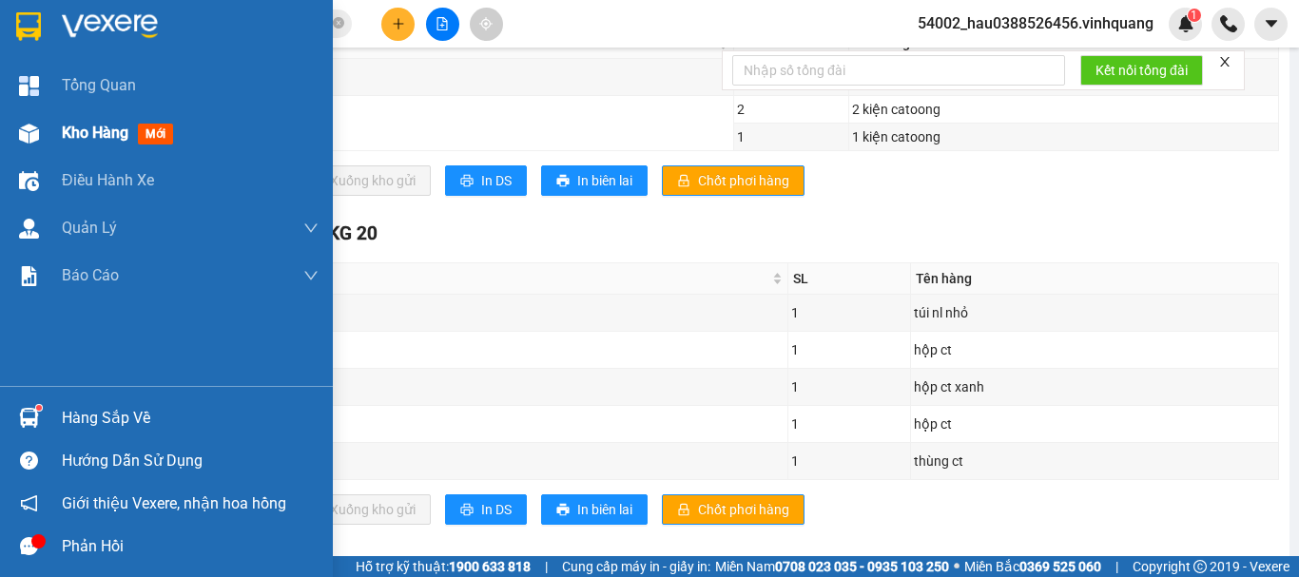
drag, startPoint x: 42, startPoint y: 134, endPoint x: 106, endPoint y: 121, distance: 66.0
click at [43, 140] on div at bounding box center [28, 133] width 33 height 33
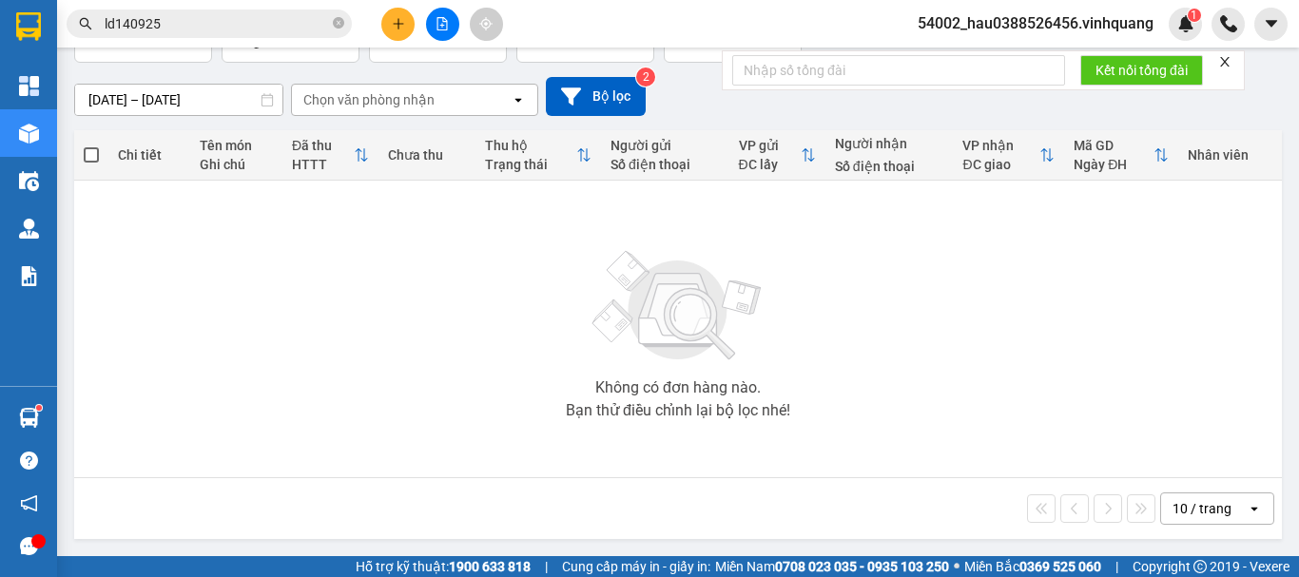
scroll to position [134, 0]
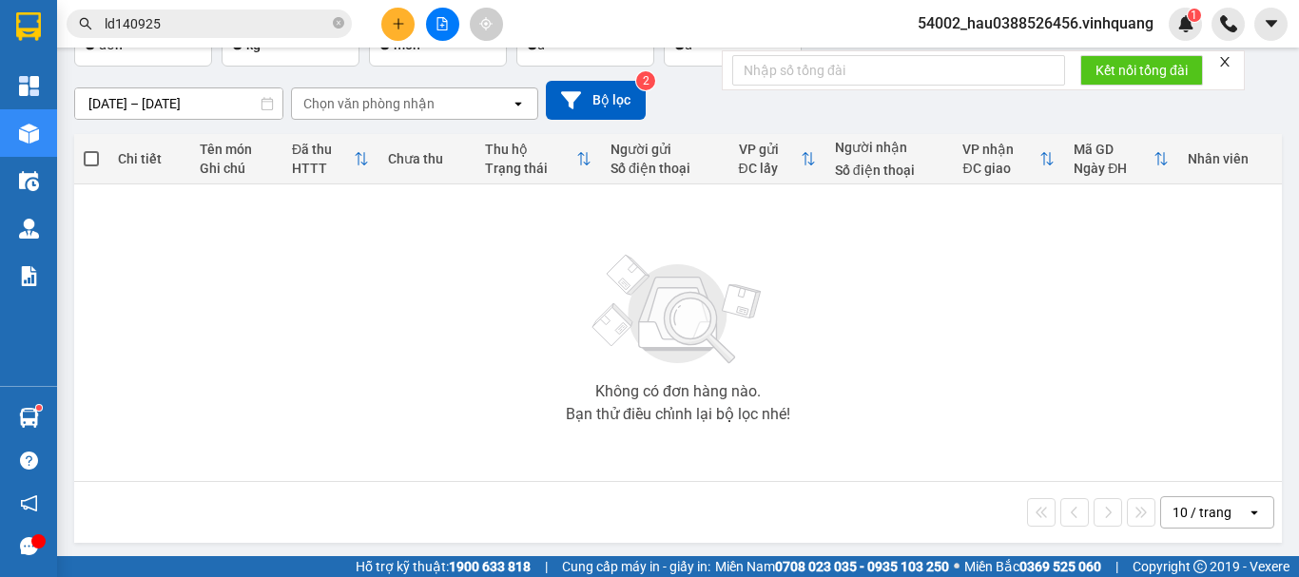
click at [373, 262] on div "Không có đơn hàng nào. Bạn thử điều chỉnh lại bộ lọc nhé!" at bounding box center [678, 332] width 1189 height 285
